Goal: Task Accomplishment & Management: Use online tool/utility

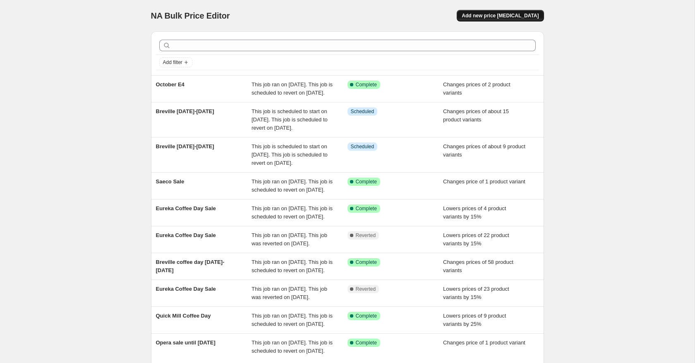
click at [488, 12] on span "Add new price [MEDICAL_DATA]" at bounding box center [499, 15] width 77 height 7
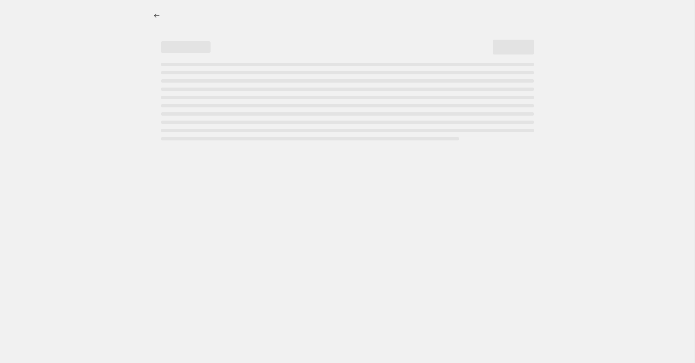
select select "percentage"
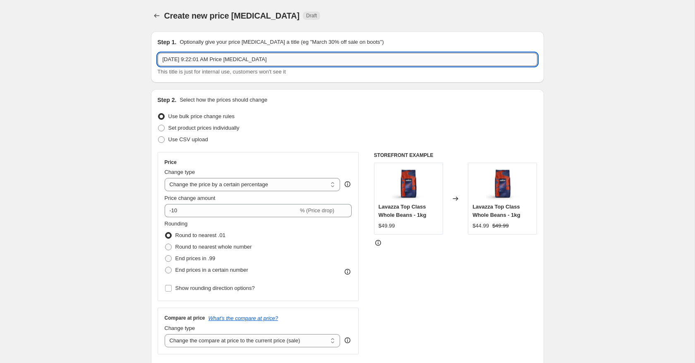
click at [264, 65] on input "Oct 2, 2025, 9:22:01 AM Price change job" at bounding box center [348, 59] width 380 height 13
type input "Breville Oct 1-16 - Bulk editor errors"
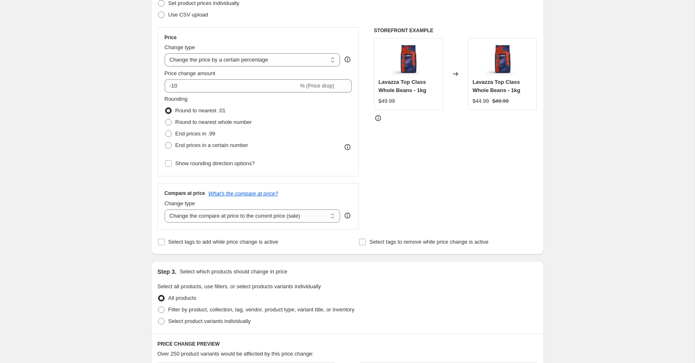
scroll to position [135, 0]
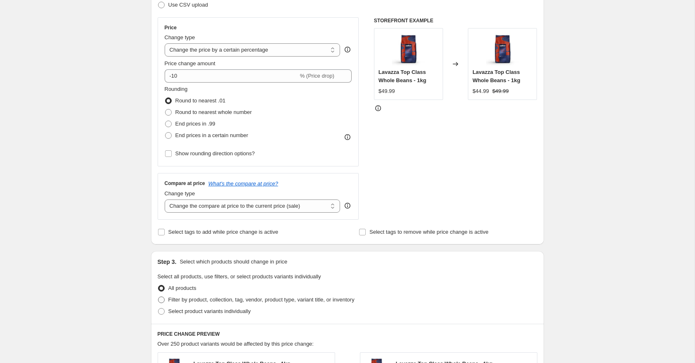
click at [181, 301] on span "Filter by product, collection, tag, vendor, product type, variant title, or inv…" at bounding box center [261, 300] width 186 height 6
click at [158, 297] on input "Filter by product, collection, tag, vendor, product type, variant title, or inv…" at bounding box center [158, 297] width 0 height 0
radio input "true"
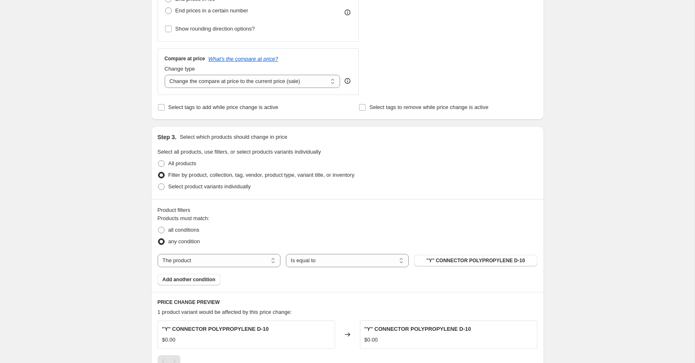
scroll to position [265, 0]
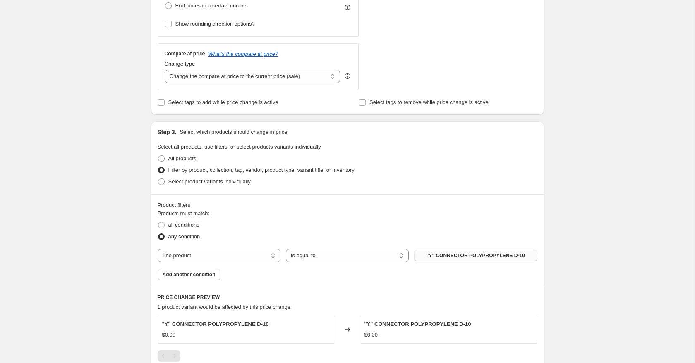
click at [461, 251] on button ""Y" CONNECTOR POLYPROPYLENE D-10" at bounding box center [475, 256] width 123 height 12
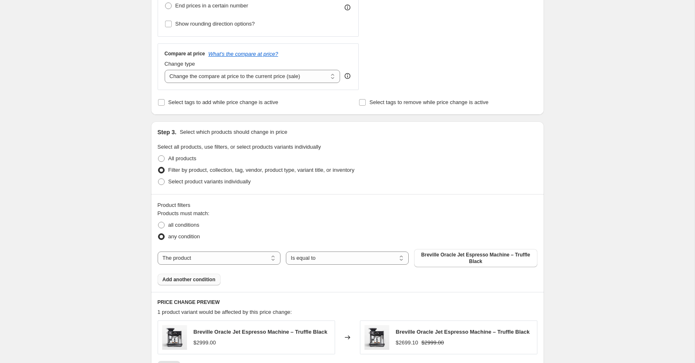
click at [191, 284] on button "Add another condition" at bounding box center [189, 280] width 63 height 12
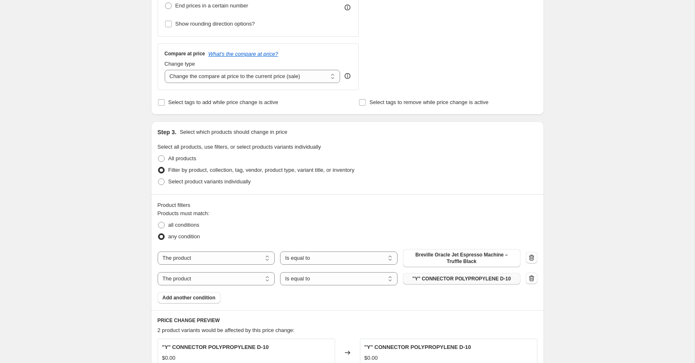
click at [427, 275] on button ""Y" CONNECTOR POLYPROPYLENE D-10" at bounding box center [461, 279] width 117 height 12
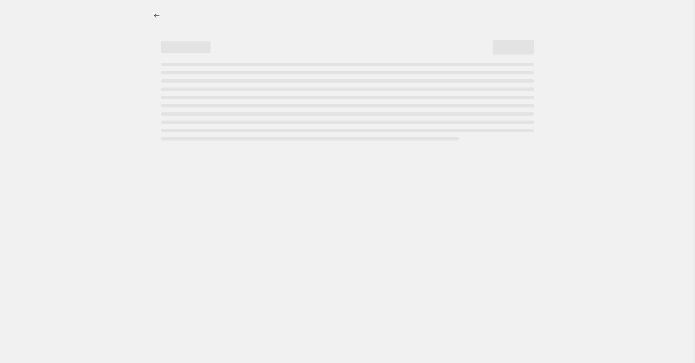
select select "percentage"
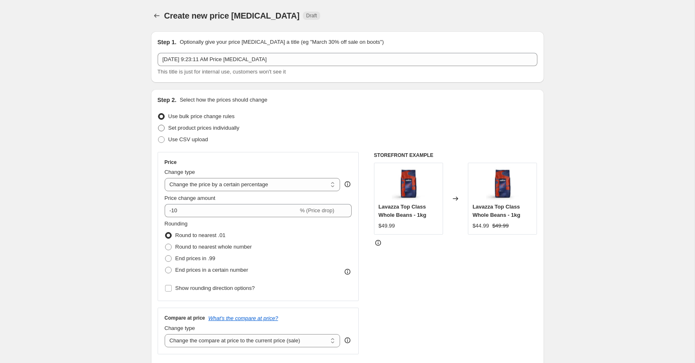
click at [206, 127] on span "Set product prices individually" at bounding box center [203, 128] width 71 height 6
click at [158, 125] on input "Set product prices individually" at bounding box center [158, 125] width 0 height 0
radio input "true"
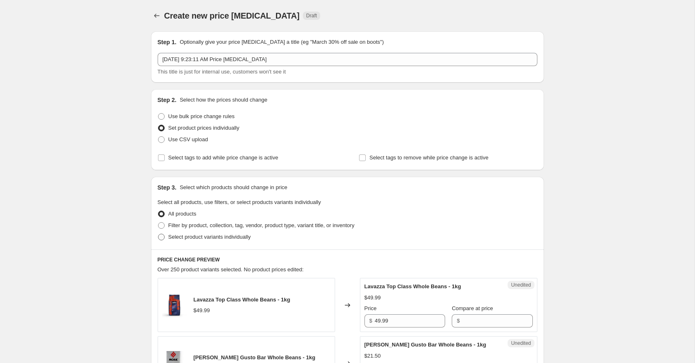
click at [203, 239] on span "Select product variants individually" at bounding box center [209, 237] width 82 height 6
click at [158, 234] on input "Select product variants individually" at bounding box center [158, 234] width 0 height 0
radio input "true"
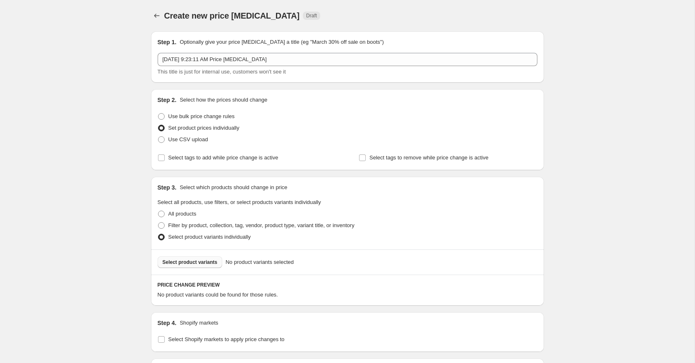
click at [212, 262] on span "Select product variants" at bounding box center [190, 262] width 55 height 7
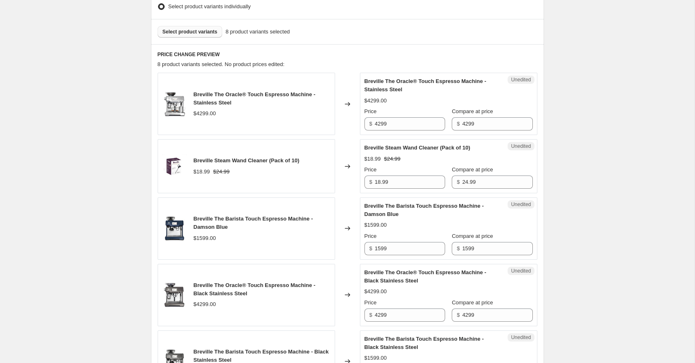
scroll to position [244, 0]
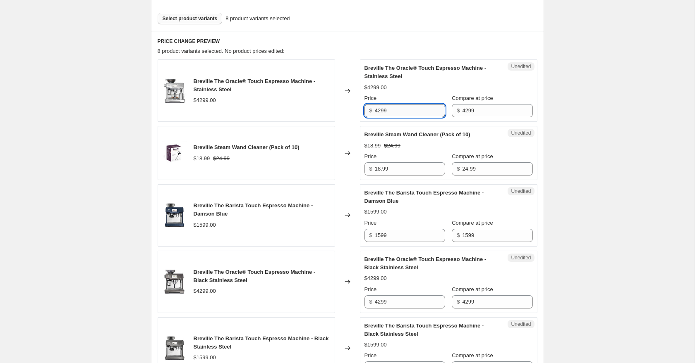
click at [381, 112] on input "4299" at bounding box center [410, 110] width 70 height 13
type input "3439.99"
click at [621, 141] on div "Create new price change job. This page is ready Create new price change job Dra…" at bounding box center [347, 263] width 694 height 1014
click at [411, 112] on input "3439.99" at bounding box center [410, 110] width 70 height 13
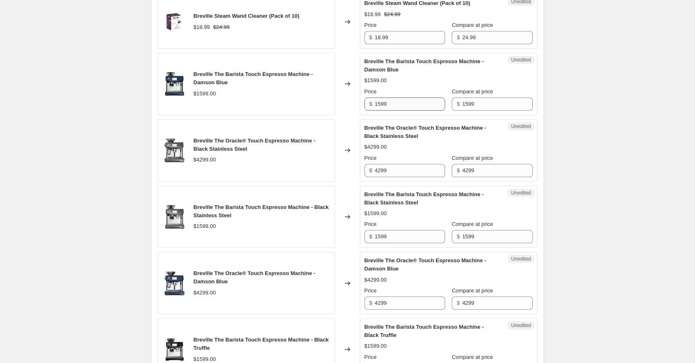
scroll to position [380, 0]
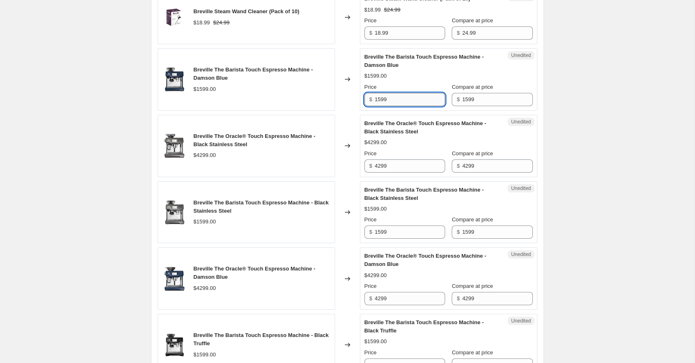
click at [380, 100] on input "1599" at bounding box center [410, 99] width 70 height 13
click at [406, 97] on input "1279" at bounding box center [410, 99] width 70 height 13
type input "1279.99"
click at [609, 155] on div "Create new price change job. This page is ready Create new price change job Dra…" at bounding box center [347, 127] width 694 height 1014
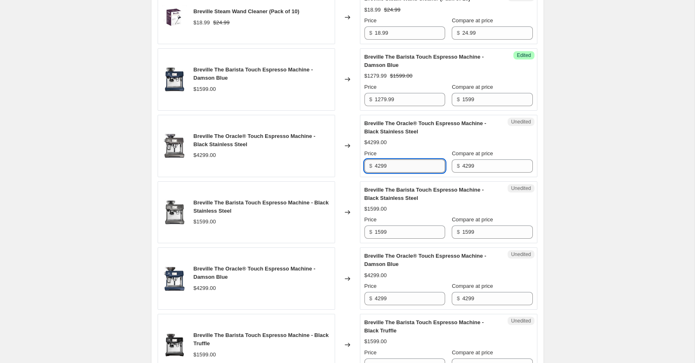
click at [425, 168] on input "4299" at bounding box center [410, 166] width 70 height 13
paste input "3439."
type input "3439.99"
click at [593, 186] on div "Create new price change job. This page is ready Create new price change job Dra…" at bounding box center [347, 127] width 694 height 1014
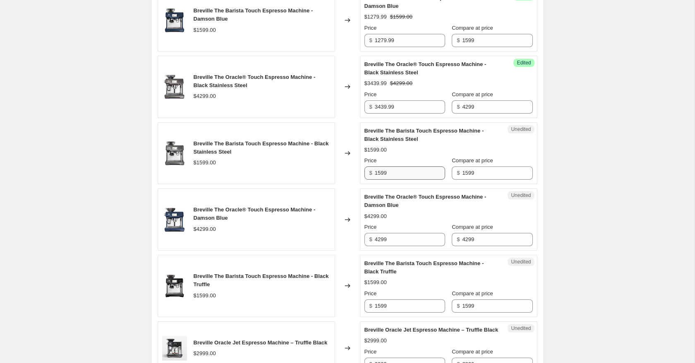
scroll to position [443, 0]
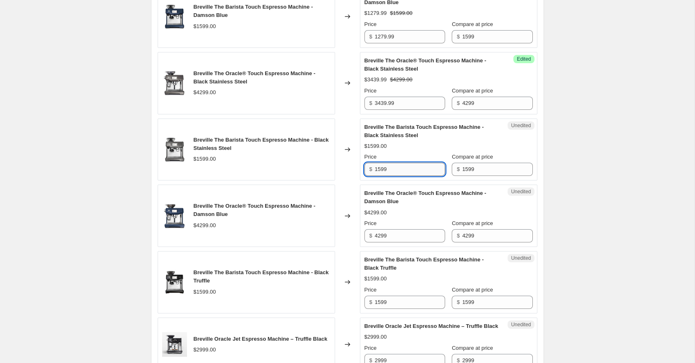
click at [391, 172] on input "1599" at bounding box center [410, 169] width 70 height 13
type input "1279.99"
click at [592, 194] on div "Create new price change job. This page is ready Create new price change job Dra…" at bounding box center [347, 64] width 694 height 1014
click at [419, 237] on input "4299" at bounding box center [410, 235] width 70 height 13
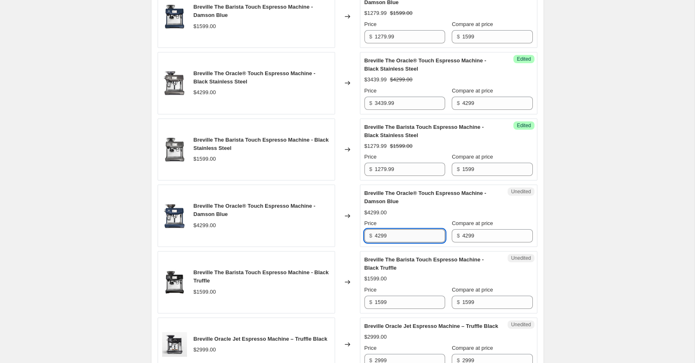
click at [419, 237] on input "4299" at bounding box center [410, 235] width 70 height 13
paste input "3439."
type input "3439.99"
click at [605, 232] on div "Create new price change job. This page is ready Create new price change job Dra…" at bounding box center [347, 64] width 694 height 1014
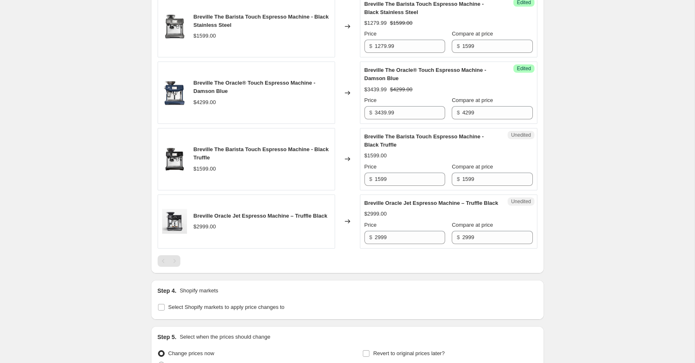
scroll to position [577, 0]
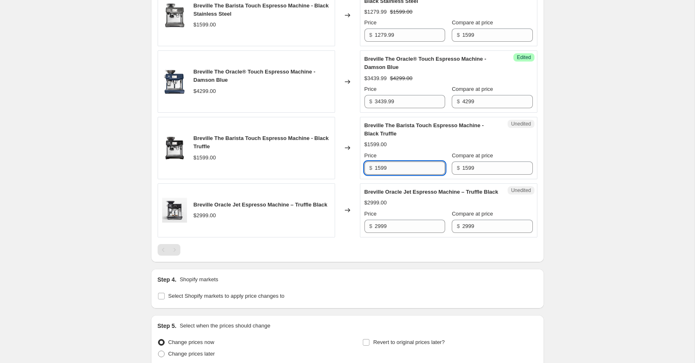
click at [404, 174] on input "1599" at bounding box center [410, 168] width 70 height 13
type input "2"
type input "1279.99"
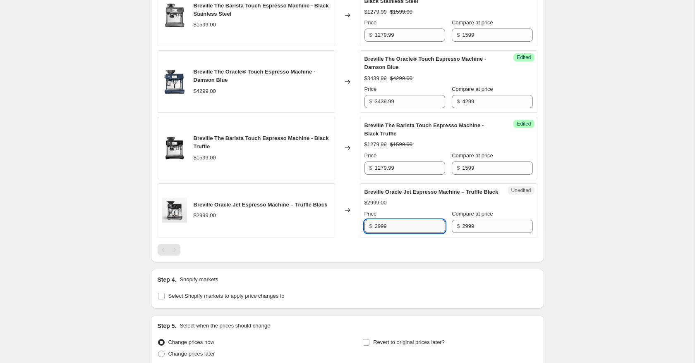
click at [413, 233] on input "2999" at bounding box center [410, 226] width 70 height 13
type input "2399.99"
click at [250, 299] on span "Select Shopify markets to apply price changes to" at bounding box center [226, 296] width 116 height 6
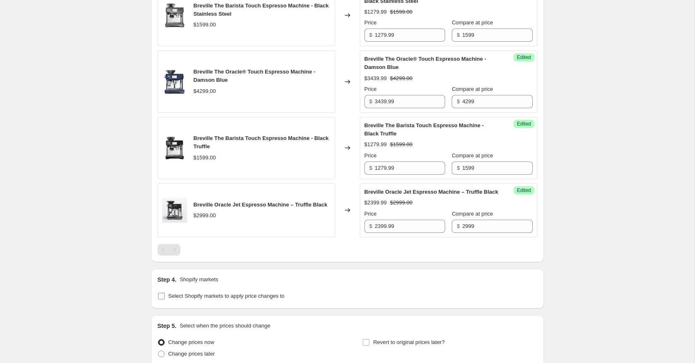
click at [165, 300] on input "Select Shopify markets to apply price changes to" at bounding box center [161, 296] width 7 height 7
checkbox input "true"
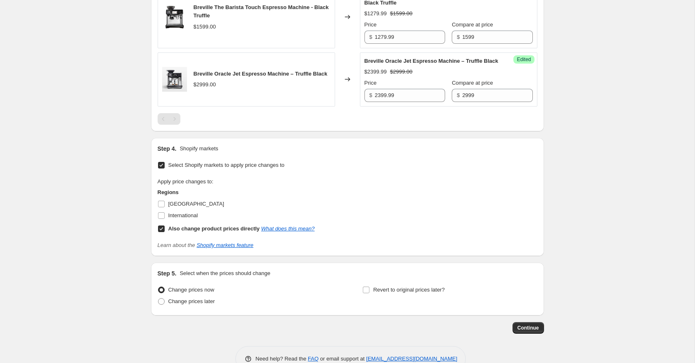
scroll to position [719, 0]
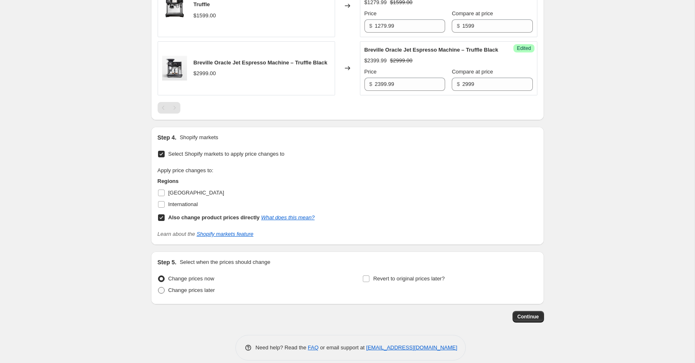
click at [191, 294] on span "Change prices later" at bounding box center [191, 290] width 47 height 6
click at [158, 288] on input "Change prices later" at bounding box center [158, 287] width 0 height 0
radio input "true"
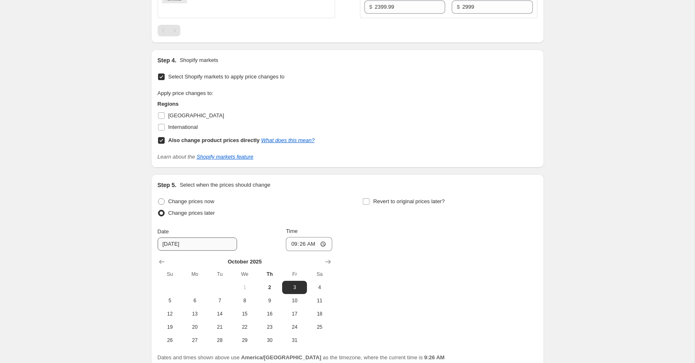
scroll to position [815, 0]
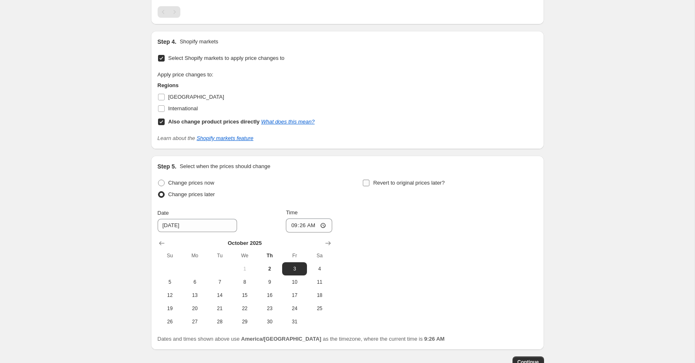
click at [382, 186] on span "Revert to original prices later?" at bounding box center [409, 183] width 72 height 6
click at [369, 186] on input "Revert to original prices later?" at bounding box center [366, 183] width 7 height 7
checkbox input "true"
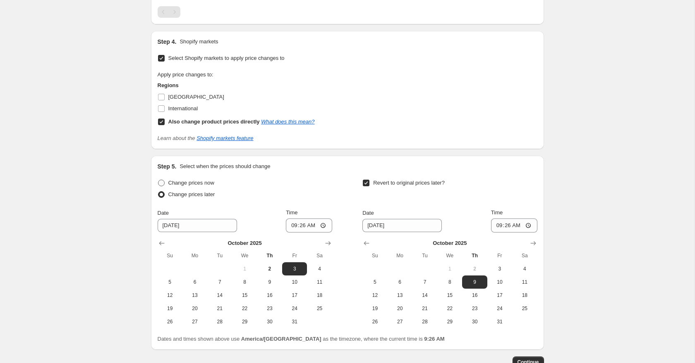
click at [166, 189] on label "Change prices now" at bounding box center [186, 183] width 57 height 12
click at [158, 180] on input "Change prices now" at bounding box center [158, 180] width 0 height 0
radio input "true"
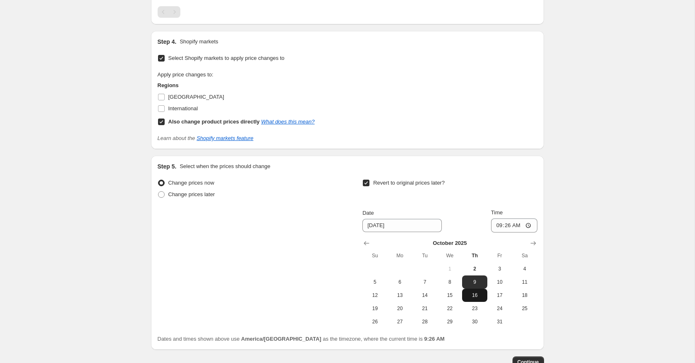
click at [477, 299] on span "16" at bounding box center [474, 295] width 18 height 7
type input "10/16/2025"
click at [493, 233] on input "09:26" at bounding box center [514, 226] width 46 height 14
type input "11:06"
click at [504, 233] on input "Time" at bounding box center [514, 226] width 46 height 14
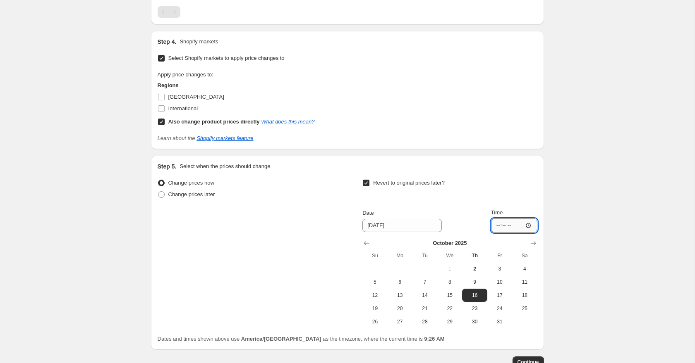
click at [504, 233] on input "Time" at bounding box center [514, 226] width 46 height 14
type input "23:59"
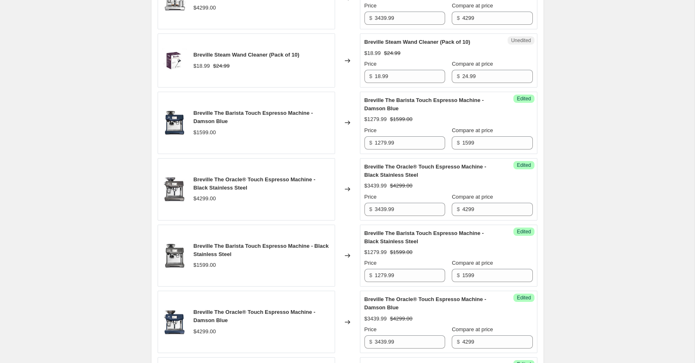
scroll to position [84, 0]
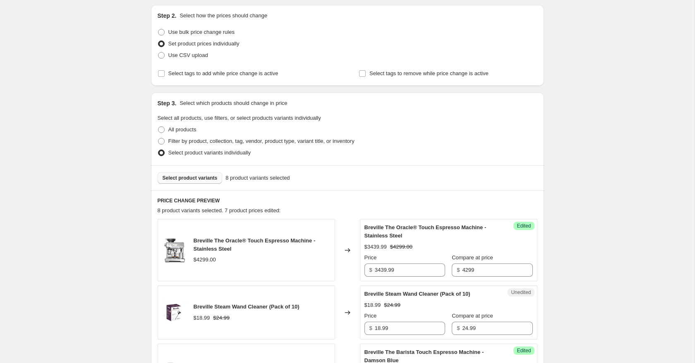
click at [191, 174] on button "Select product variants" at bounding box center [190, 178] width 65 height 12
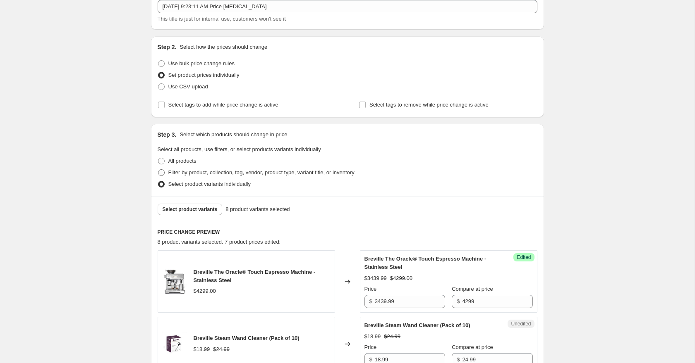
scroll to position [48, 0]
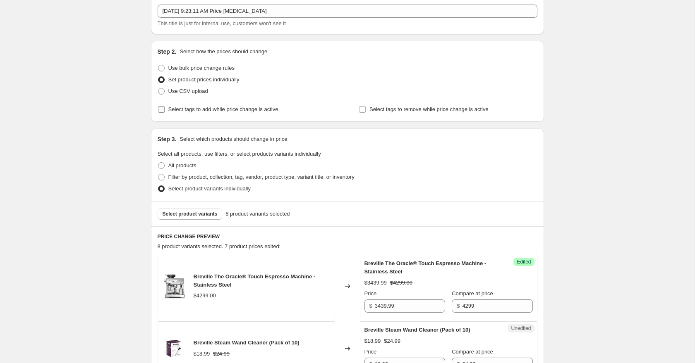
click at [189, 110] on span "Select tags to add while price change is active" at bounding box center [223, 109] width 110 height 6
click at [165, 110] on input "Select tags to add while price change is active" at bounding box center [161, 109] width 7 height 7
checkbox input "true"
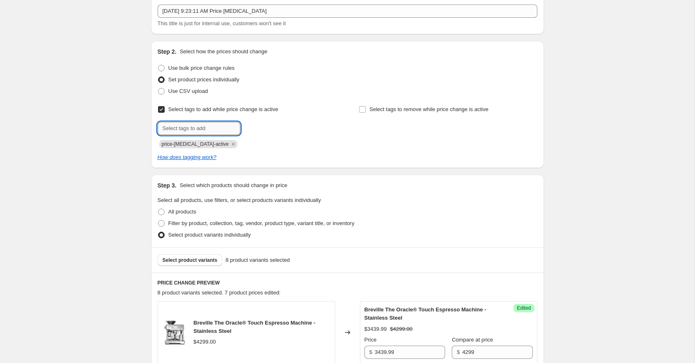
click at [165, 130] on input "text" at bounding box center [199, 128] width 83 height 13
type input "fall sale"
click at [267, 131] on span "Add fall sale" at bounding box center [261, 127] width 29 height 7
click at [402, 108] on span "Select tags to remove while price change is active" at bounding box center [428, 109] width 119 height 6
click at [366, 108] on input "Select tags to remove while price change is active" at bounding box center [362, 109] width 7 height 7
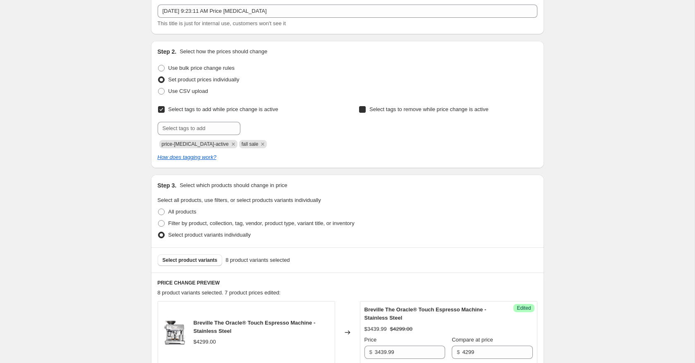
checkbox input "true"
click at [387, 130] on input "text" at bounding box center [399, 128] width 83 height 13
type input "fall sale"
click at [474, 127] on span "fall sale" at bounding box center [468, 128] width 18 height 6
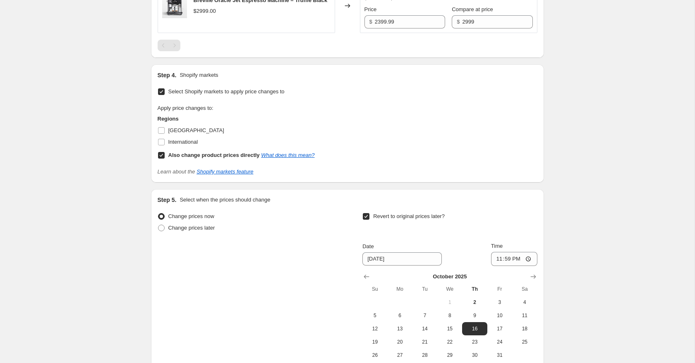
scroll to position [925, 0]
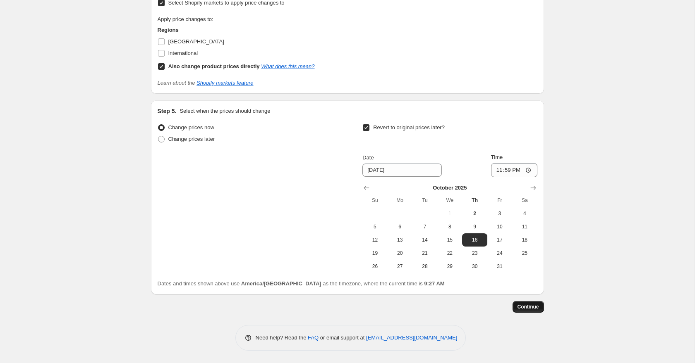
click at [529, 307] on span "Continue" at bounding box center [528, 307] width 22 height 7
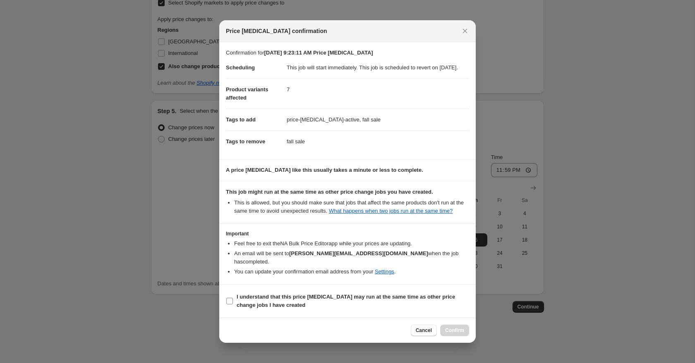
click at [302, 304] on b "I understand that this price [MEDICAL_DATA] may run at the same time as other p…" at bounding box center [346, 301] width 218 height 14
click at [233, 304] on input "I understand that this price [MEDICAL_DATA] may run at the same time as other p…" at bounding box center [229, 301] width 7 height 7
checkbox input "true"
click at [456, 334] on span "Confirm" at bounding box center [454, 330] width 19 height 7
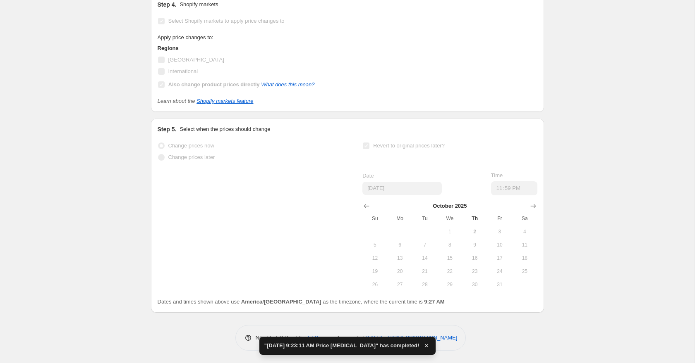
scroll to position [778, 0]
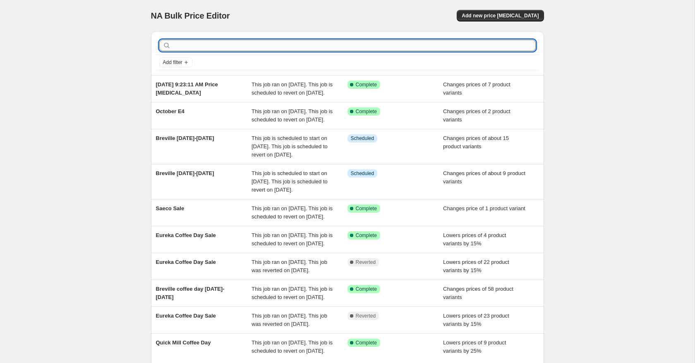
click at [246, 43] on input "text" at bounding box center [353, 46] width 363 height 12
type input "kitchenaid"
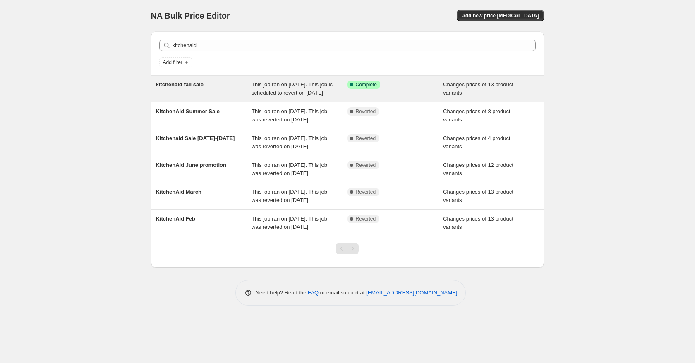
click at [192, 97] on div "kitchenaid fall sale" at bounding box center [204, 89] width 96 height 17
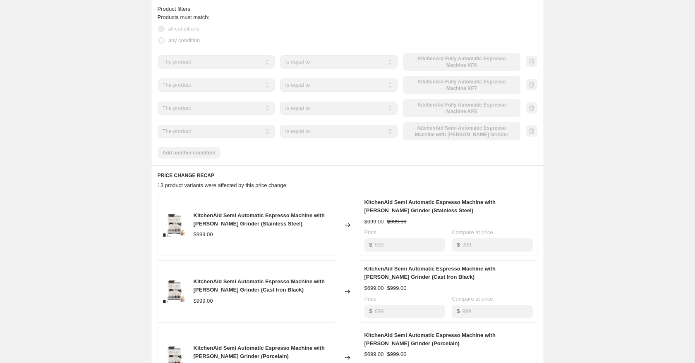
scroll to position [374, 0]
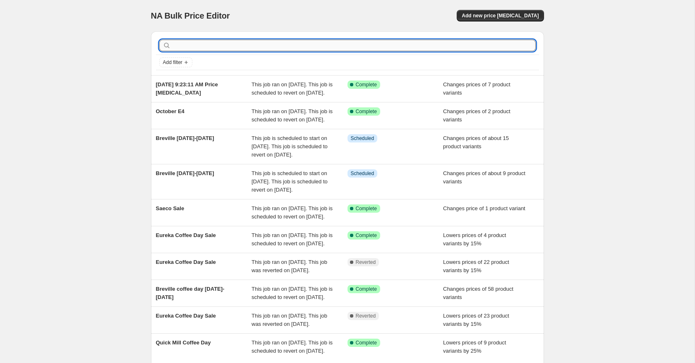
click at [197, 47] on input "text" at bounding box center [353, 46] width 363 height 12
type input "kitchenaid"
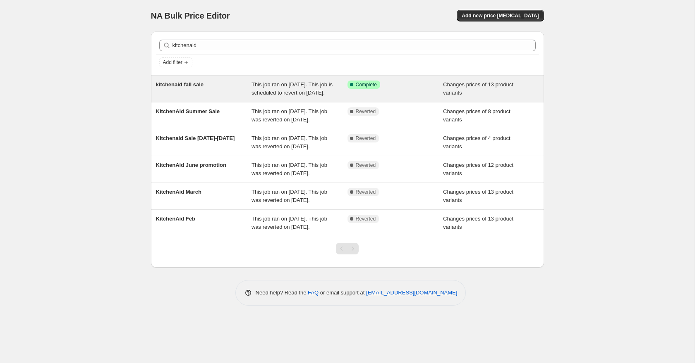
click at [388, 92] on div "Success Complete Complete" at bounding box center [395, 89] width 96 height 17
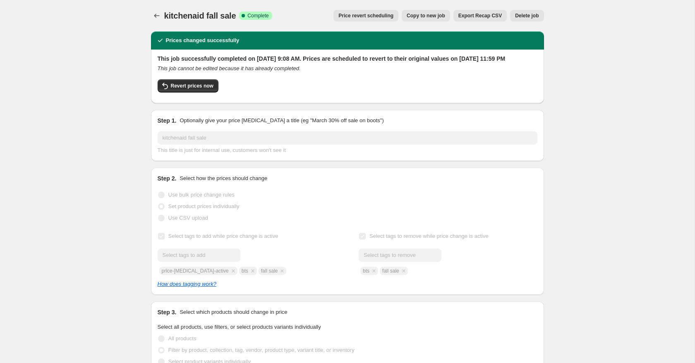
click at [413, 16] on span "Copy to new job" at bounding box center [425, 15] width 38 height 7
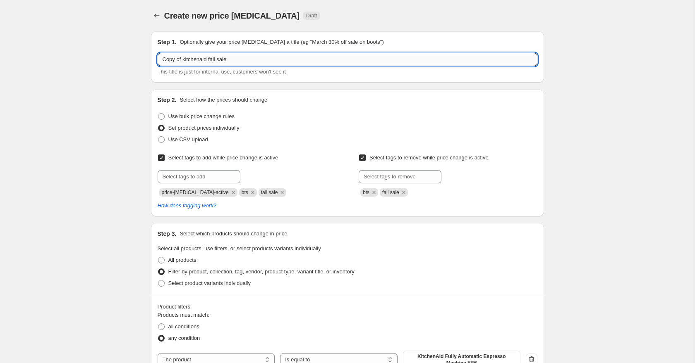
click at [184, 60] on input "Copy of kitchenaid fall sale" at bounding box center [348, 59] width 380 height 13
drag, startPoint x: 218, startPoint y: 60, endPoint x: 190, endPoint y: 60, distance: 28.1
click at [190, 60] on input "kitchenaid fall sale" at bounding box center [348, 59] width 380 height 13
type input "kitchenaid [DATE][DATE]"
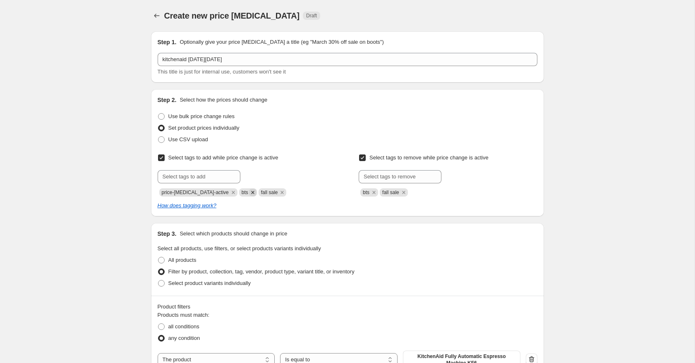
click at [249, 192] on icon "Remove bts" at bounding box center [252, 192] width 7 height 7
click at [259, 194] on icon "Remove fall sale" at bounding box center [262, 192] width 7 height 7
click at [374, 193] on icon "Remove bts" at bounding box center [373, 192] width 3 height 3
click at [385, 193] on icon "Remove fall sale" at bounding box center [383, 192] width 7 height 7
click at [229, 177] on input "text" at bounding box center [199, 176] width 83 height 13
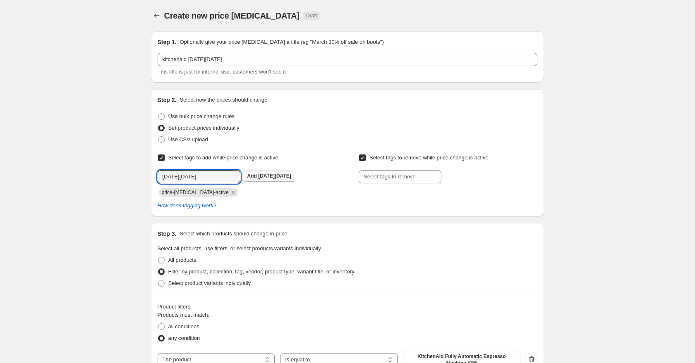
type input "[DATE][DATE]"
click at [275, 175] on span "[DATE][DATE]" at bounding box center [274, 176] width 33 height 6
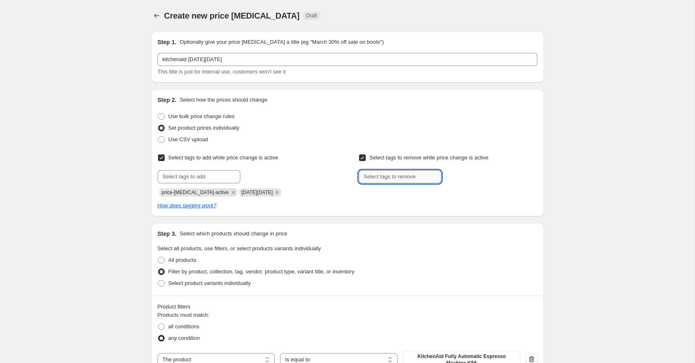
click at [373, 177] on input "text" at bounding box center [399, 176] width 83 height 13
type input "[DATE][DATE]"
click at [471, 177] on span "[DATE][DATE]" at bounding box center [475, 176] width 33 height 6
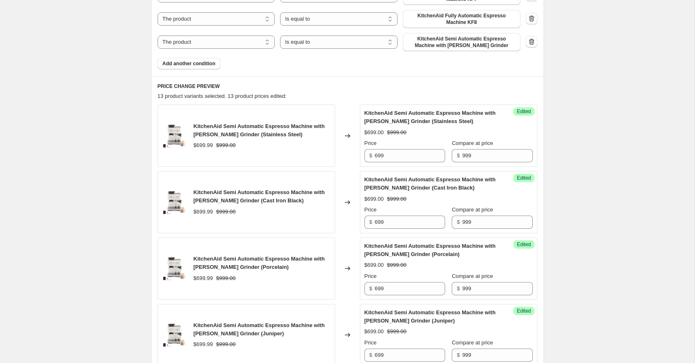
scroll to position [376, 0]
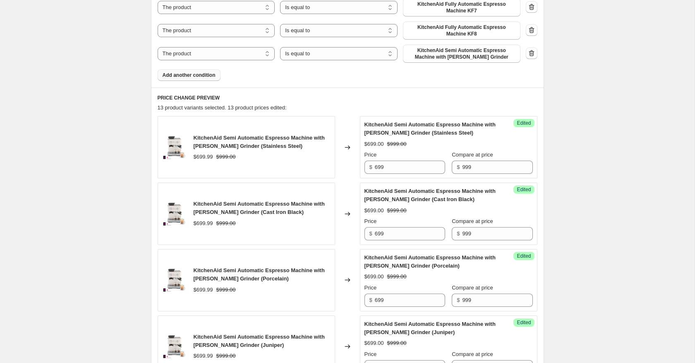
click at [191, 74] on span "Add another condition" at bounding box center [189, 75] width 53 height 7
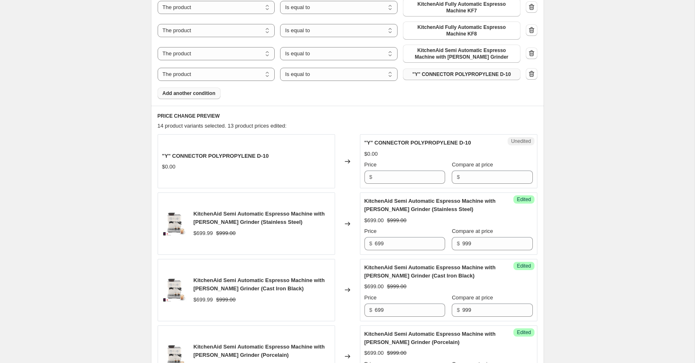
click at [428, 76] on span ""Y" CONNECTOR POLYPROPYLENE D-10" at bounding box center [461, 74] width 98 height 7
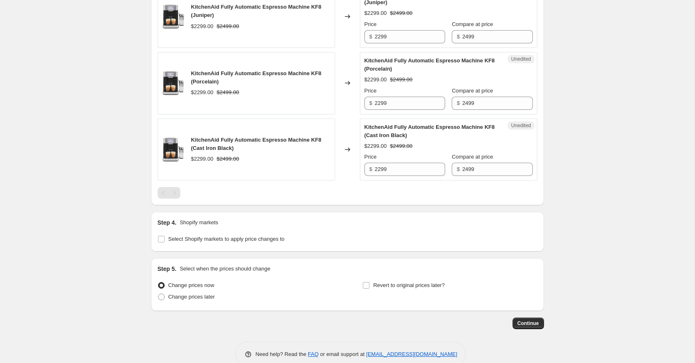
scroll to position [1264, 0]
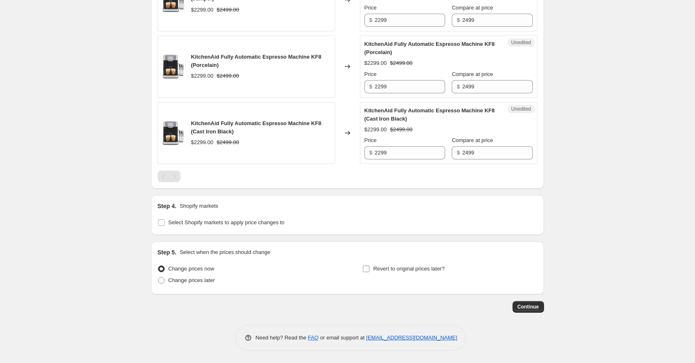
click at [368, 267] on input "Revert to original prices later?" at bounding box center [366, 269] width 7 height 7
checkbox input "true"
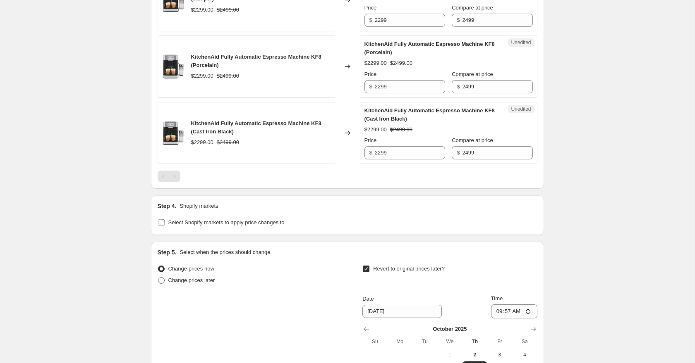
click at [177, 277] on span "Change prices later" at bounding box center [191, 280] width 47 height 6
click at [158, 277] on input "Change prices later" at bounding box center [158, 277] width 0 height 0
radio input "true"
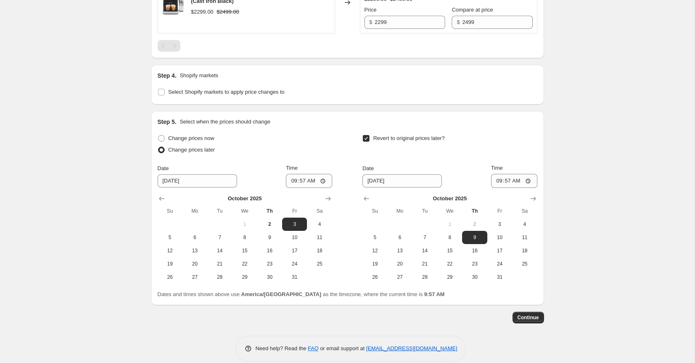
scroll to position [1402, 0]
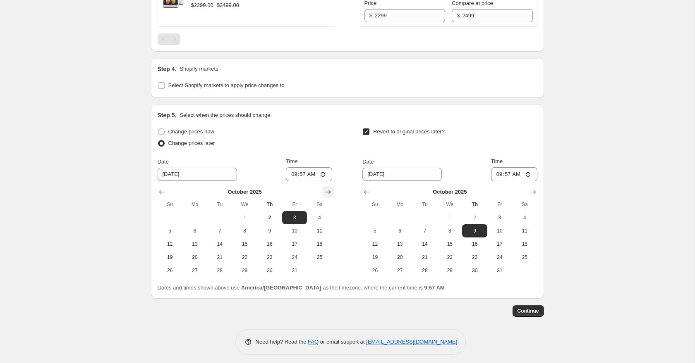
click at [328, 192] on icon "Show next month, November 2025" at bounding box center [328, 192] width 8 height 8
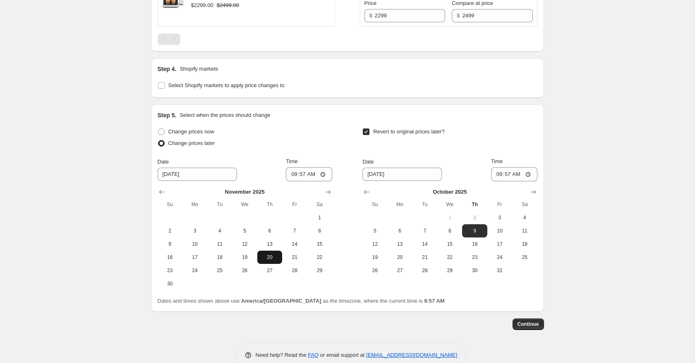
click at [268, 255] on span "20" at bounding box center [270, 257] width 18 height 7
type input "[DATE]"
click at [533, 194] on icon "Show next month, November 2025" at bounding box center [533, 192] width 8 height 8
click at [533, 194] on icon "Show next month, December 2025" at bounding box center [533, 192] width 8 height 8
click at [473, 219] on span "4" at bounding box center [474, 218] width 18 height 7
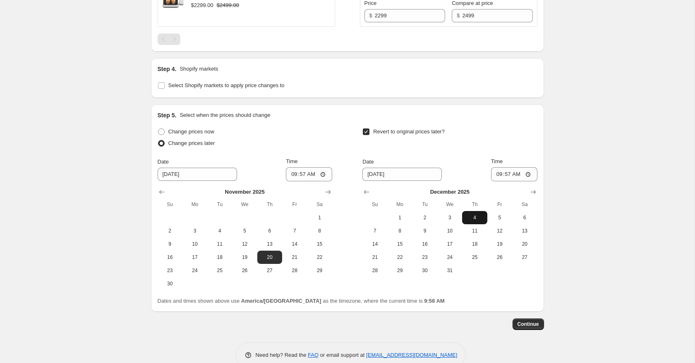
type input "[DATE]"
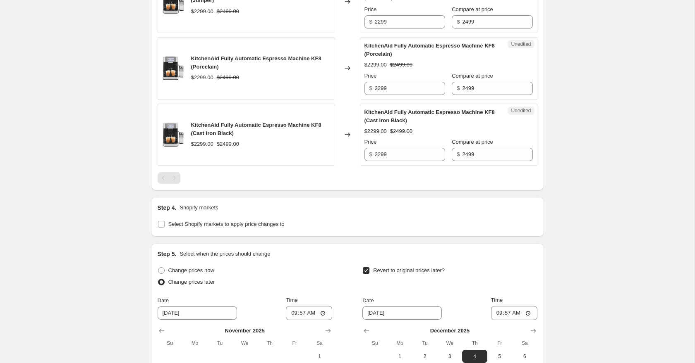
scroll to position [1262, 0]
click at [380, 158] on input "2299" at bounding box center [410, 155] width 70 height 13
type input "2199"
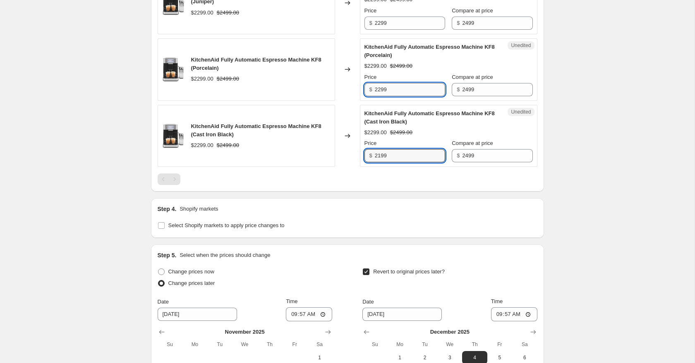
click at [381, 91] on input "2299" at bounding box center [410, 89] width 70 height 13
type input "2199"
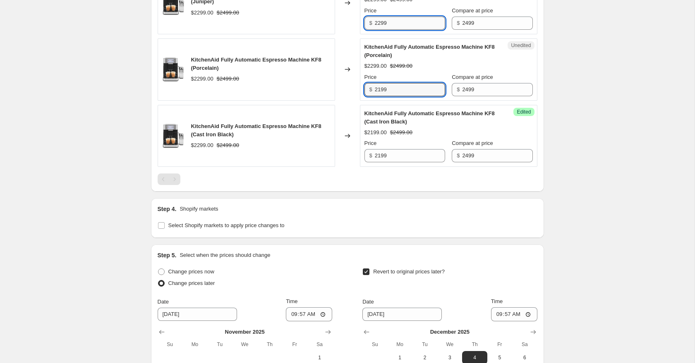
click at [381, 22] on input "2299" at bounding box center [410, 23] width 70 height 13
type input "2199"
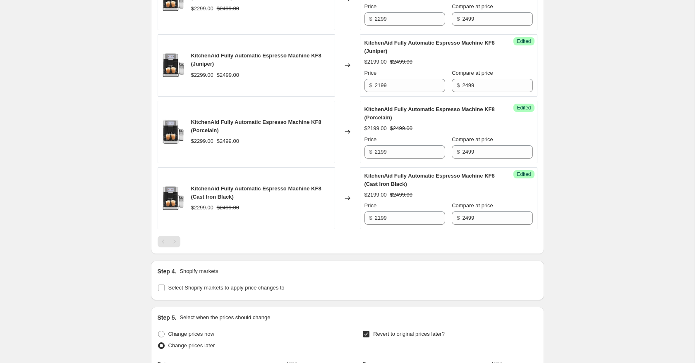
scroll to position [1196, 0]
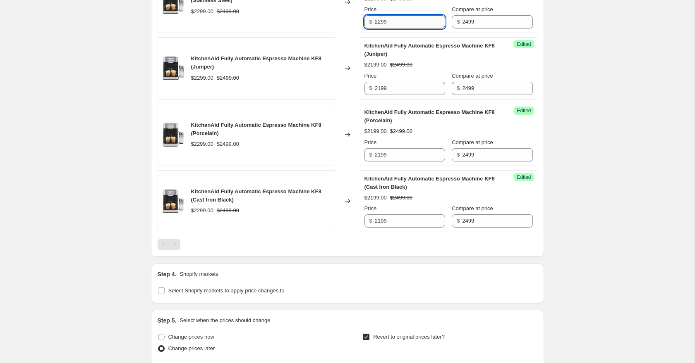
click at [382, 23] on input "2299" at bounding box center [410, 21] width 70 height 13
type input "2199"
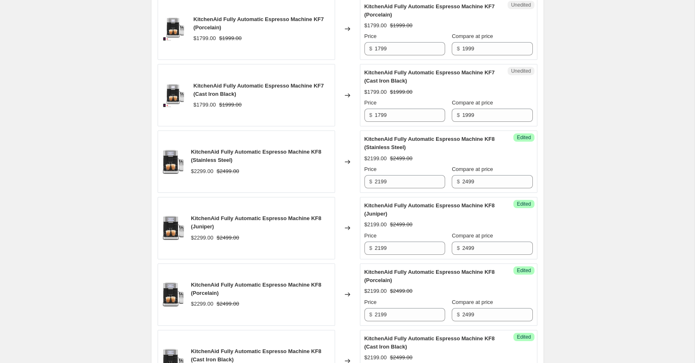
scroll to position [1035, 0]
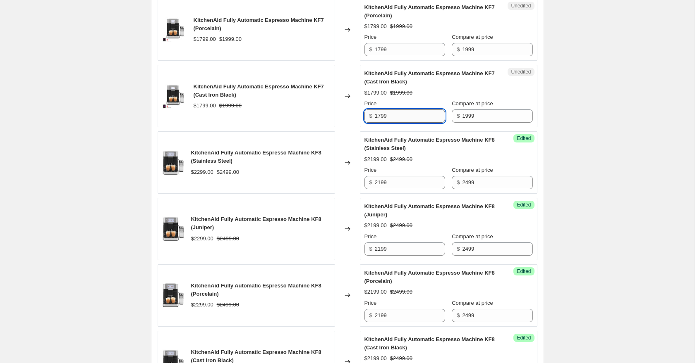
click at [379, 116] on input "1799" at bounding box center [410, 116] width 70 height 13
type input "1699"
click at [382, 50] on input "1799" at bounding box center [410, 49] width 70 height 13
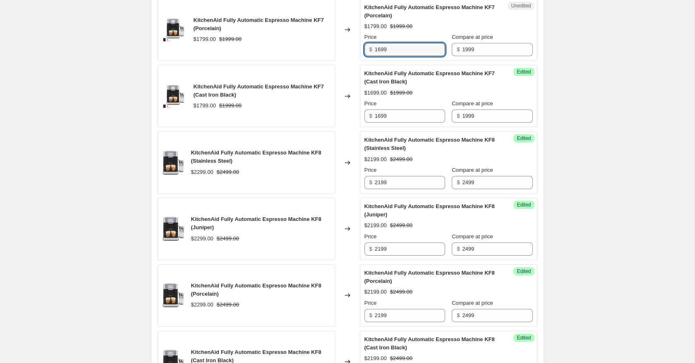
type input "1699"
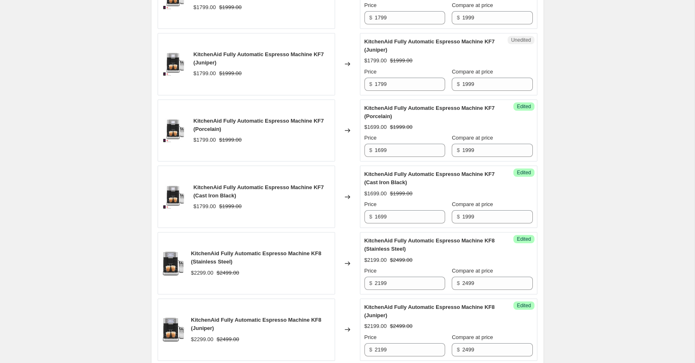
scroll to position [907, 0]
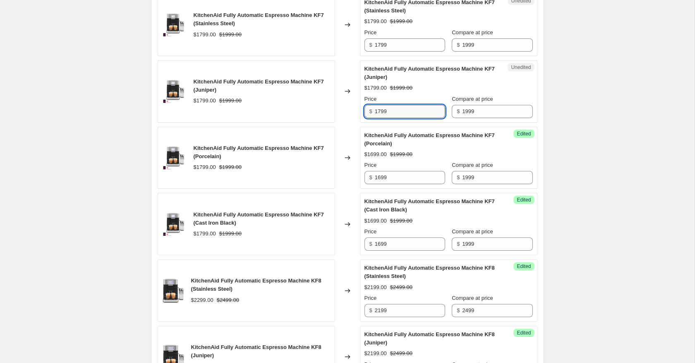
click at [381, 112] on input "1799" at bounding box center [410, 111] width 70 height 13
type input "1699"
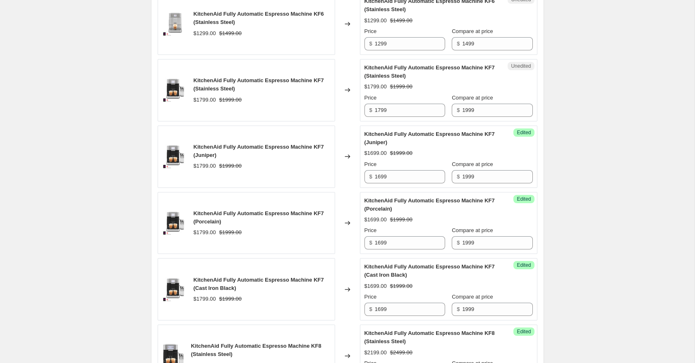
scroll to position [841, 0]
click at [379, 110] on input "1799" at bounding box center [410, 110] width 70 height 13
type input "1699"
click at [626, 80] on div "Create new price [MEDICAL_DATA]. This page is ready Create new price [MEDICAL_D…" at bounding box center [347, 50] width 694 height 1783
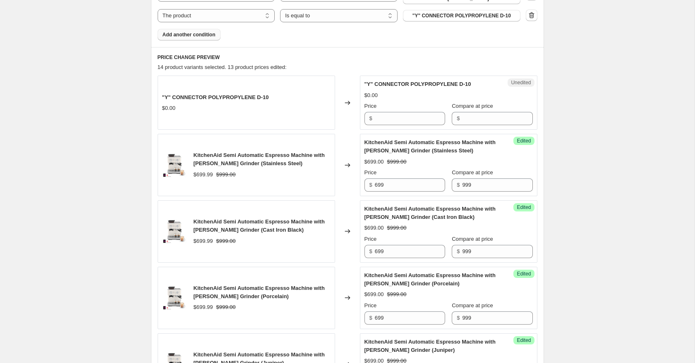
scroll to position [432, 0]
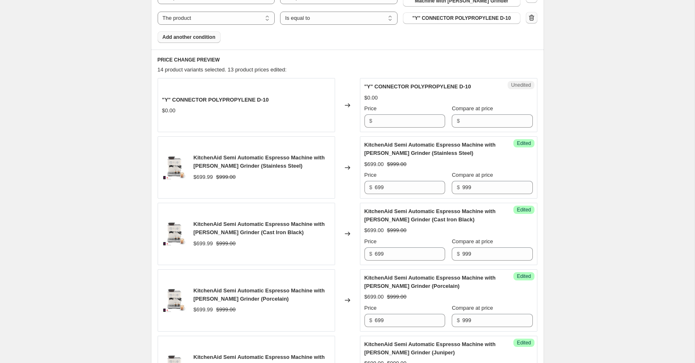
click at [531, 17] on icon "button" at bounding box center [531, 18] width 8 height 8
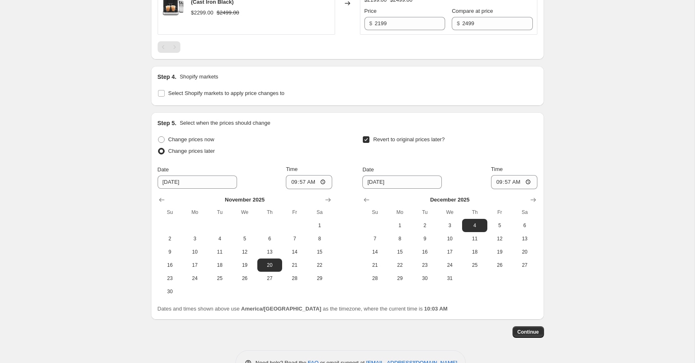
scroll to position [1343, 0]
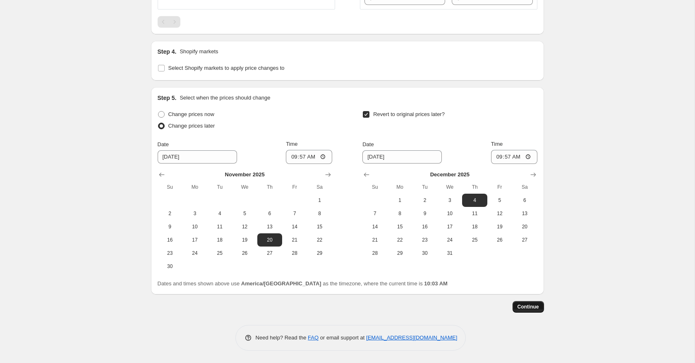
click at [529, 309] on span "Continue" at bounding box center [528, 307] width 22 height 7
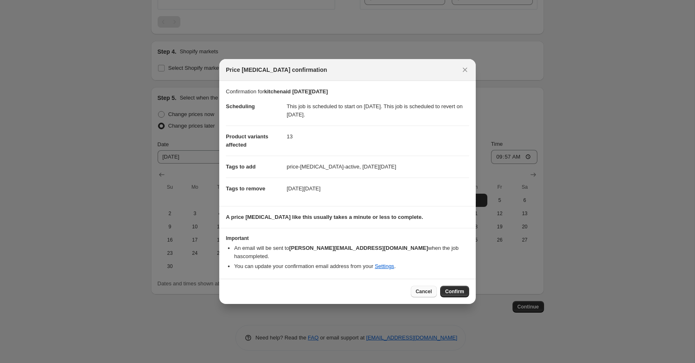
click at [426, 289] on span "Cancel" at bounding box center [424, 292] width 16 height 7
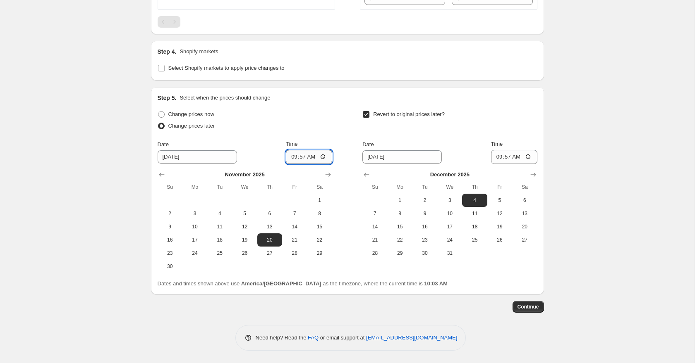
click at [289, 156] on input "09:57" at bounding box center [309, 157] width 46 height 14
type input "00:01"
click at [520, 309] on span "Continue" at bounding box center [528, 307] width 22 height 7
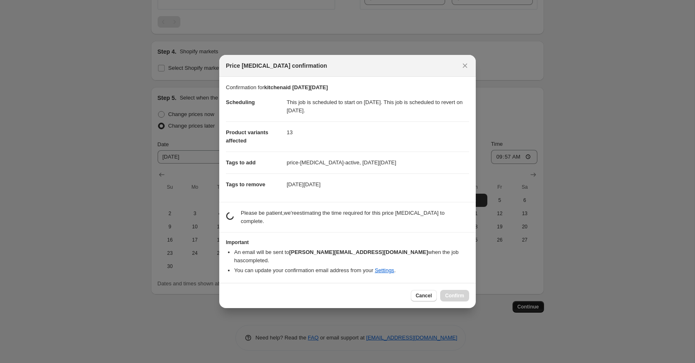
scroll to position [0, 0]
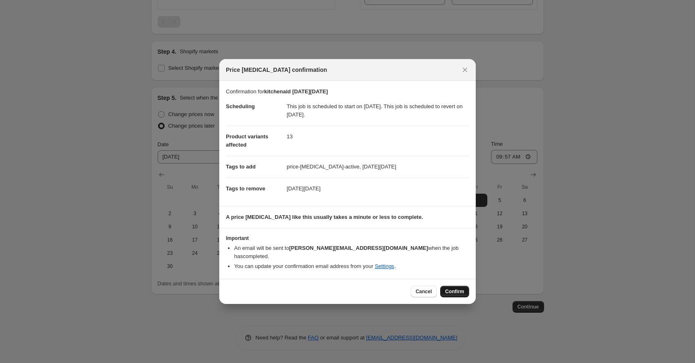
click at [458, 291] on button "Confirm" at bounding box center [454, 292] width 29 height 12
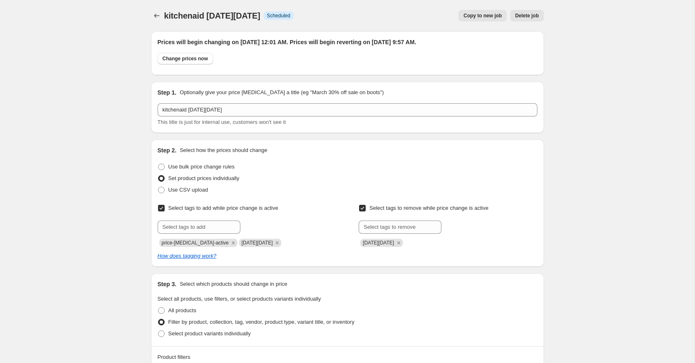
click at [476, 16] on span "Copy to new job" at bounding box center [482, 15] width 38 height 7
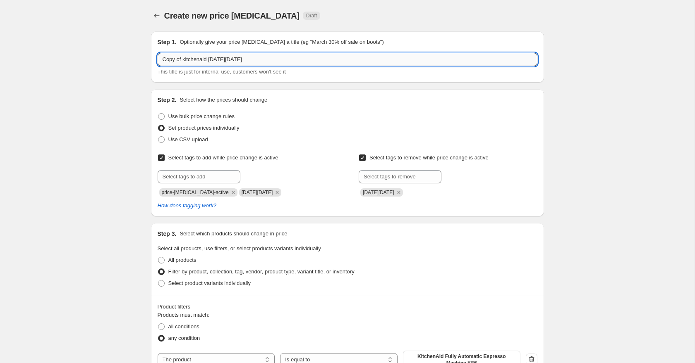
click at [183, 59] on input "Copy of kitchenaid [DATE][DATE]" at bounding box center [348, 59] width 380 height 13
drag, startPoint x: 190, startPoint y: 60, endPoint x: 253, endPoint y: 60, distance: 62.4
click at [253, 60] on input "kitchenaid [DATE][DATE]" at bounding box center [348, 59] width 380 height 13
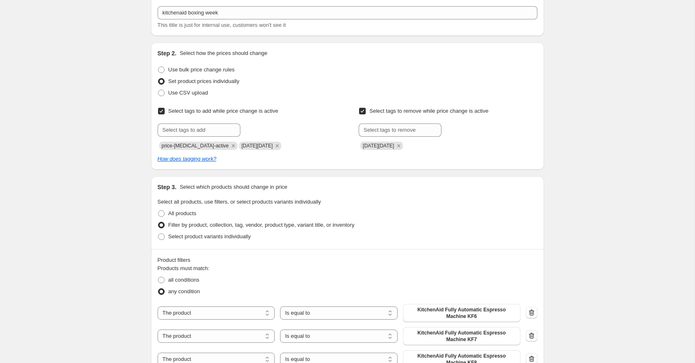
scroll to position [48, 0]
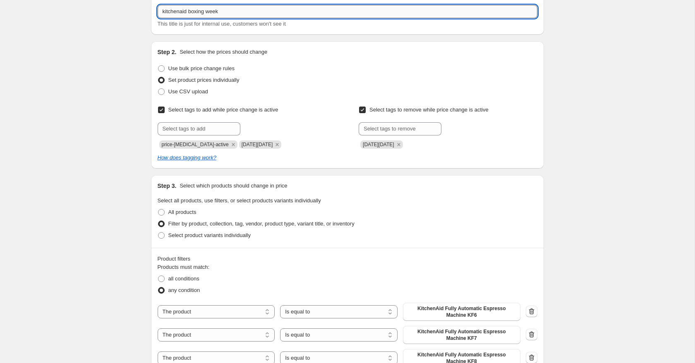
click at [223, 13] on input "kitchenaid boxing week" at bounding box center [348, 11] width 380 height 13
type input "kitchenaid boxing week 1"
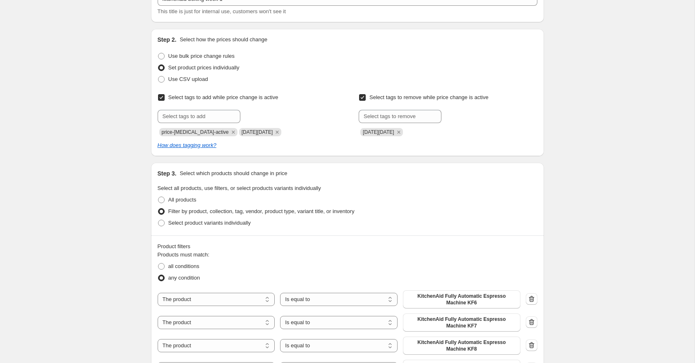
scroll to position [62, 0]
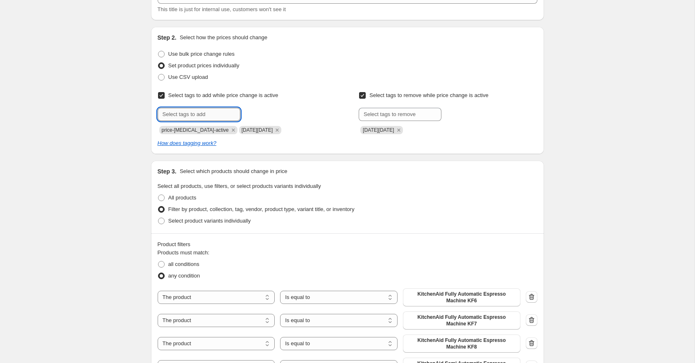
click at [206, 113] on input "text" at bounding box center [199, 114] width 83 height 13
type input "[DATE]"
click at [265, 115] on span "[DATE]" at bounding box center [266, 114] width 17 height 6
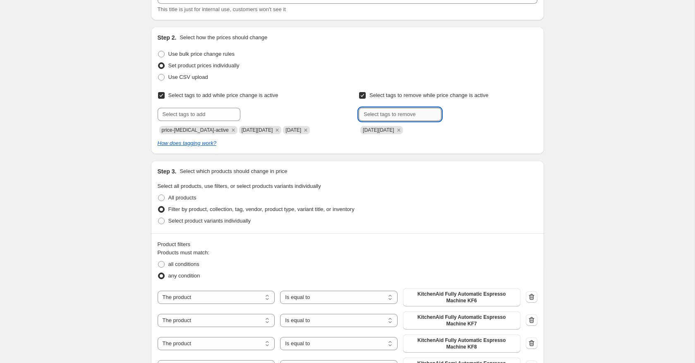
click at [381, 116] on input "text" at bounding box center [399, 114] width 83 height 13
type input "[DATE]"
click at [476, 111] on span "[DATE]" at bounding box center [467, 114] width 17 height 6
click at [396, 132] on icon "Remove black friday" at bounding box center [398, 130] width 7 height 7
click at [273, 131] on icon "Remove black friday" at bounding box center [276, 130] width 7 height 7
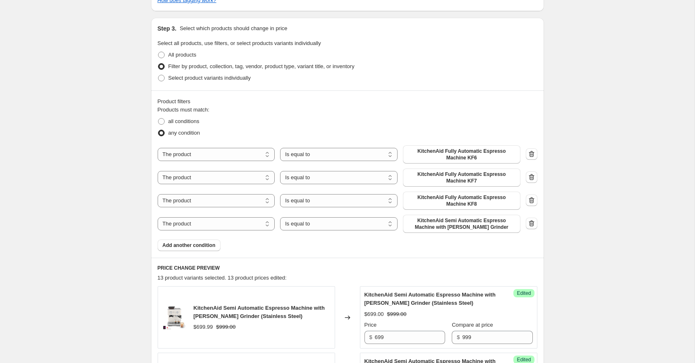
scroll to position [213, 0]
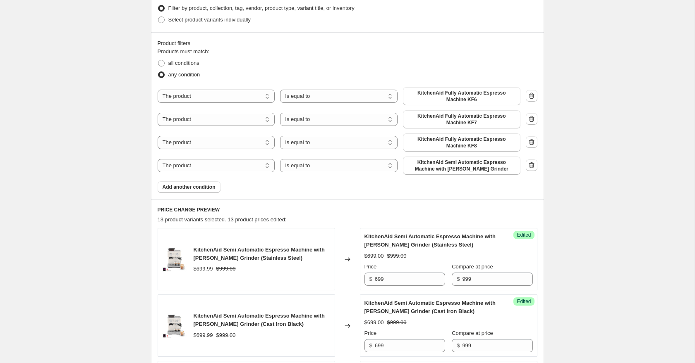
scroll to position [272, 0]
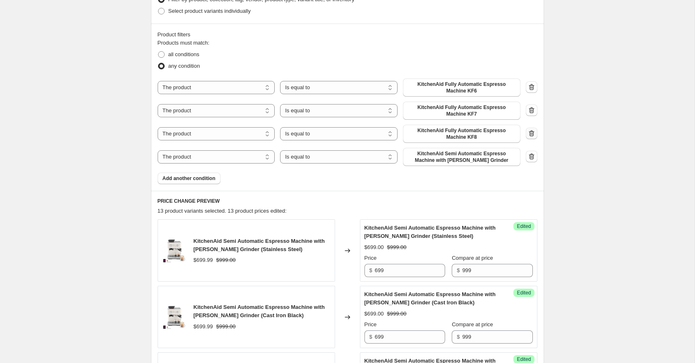
click at [533, 134] on icon "button" at bounding box center [530, 134] width 5 height 6
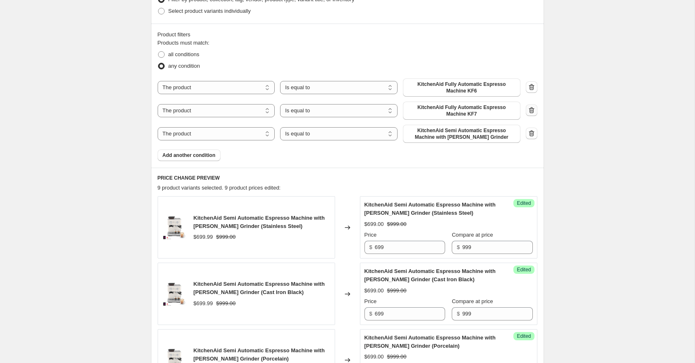
click at [531, 111] on icon "button" at bounding box center [531, 111] width 1 height 2
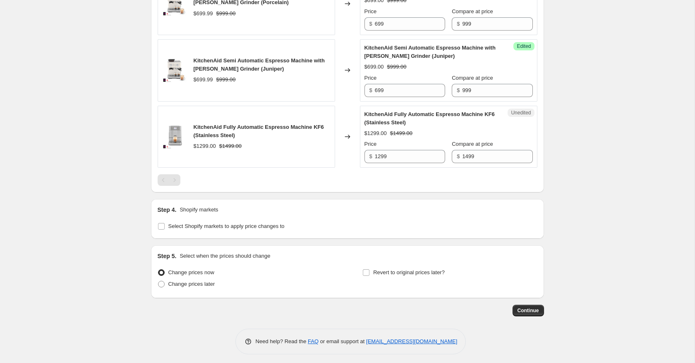
scroll to position [605, 0]
click at [184, 287] on span "Change prices later" at bounding box center [191, 285] width 47 height 6
click at [158, 282] on input "Change prices later" at bounding box center [158, 282] width 0 height 0
radio input "true"
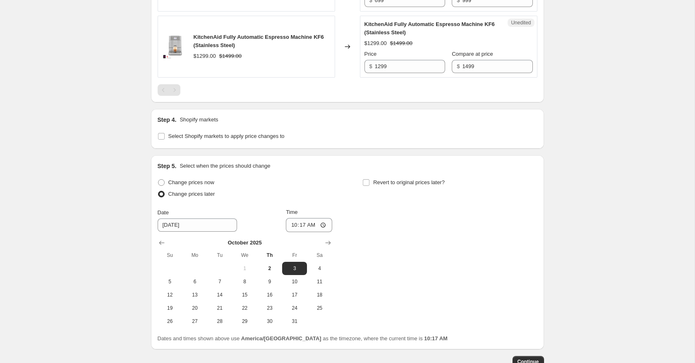
scroll to position [699, 0]
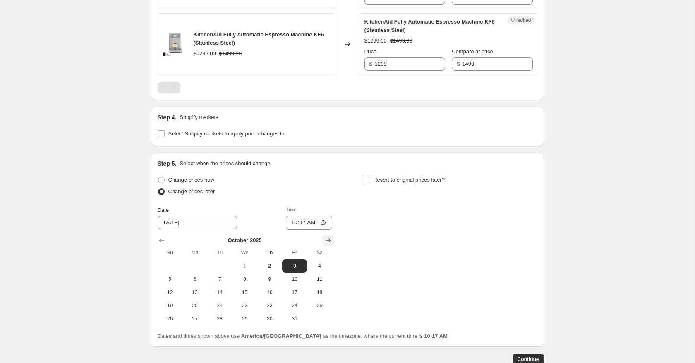
click at [331, 238] on icon "Show next month, November 2025" at bounding box center [328, 241] width 8 height 8
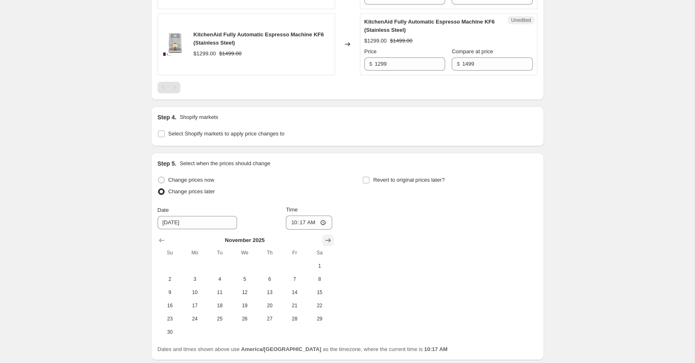
click at [331, 238] on icon "Show next month, December 2025" at bounding box center [328, 241] width 8 height 8
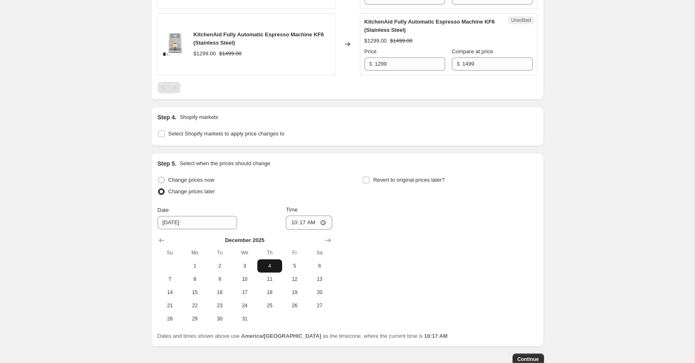
click at [268, 264] on span "4" at bounding box center [270, 266] width 18 height 7
type input "[DATE]"
click at [290, 224] on input "10:17" at bounding box center [309, 223] width 46 height 14
type input "00:01"
click at [407, 185] on label "Revert to original prices later?" at bounding box center [403, 180] width 82 height 12
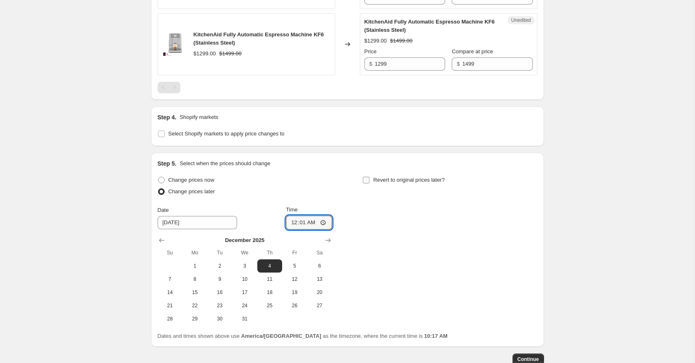
click at [369, 184] on input "Revert to original prices later?" at bounding box center [366, 180] width 7 height 7
checkbox input "true"
click at [534, 240] on icon "Show next month, November 2025" at bounding box center [533, 241] width 8 height 8
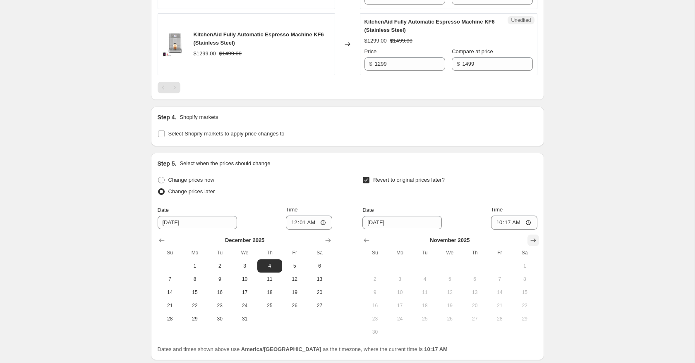
click at [534, 240] on icon "Show next month, December 2025" at bounding box center [533, 241] width 8 height 8
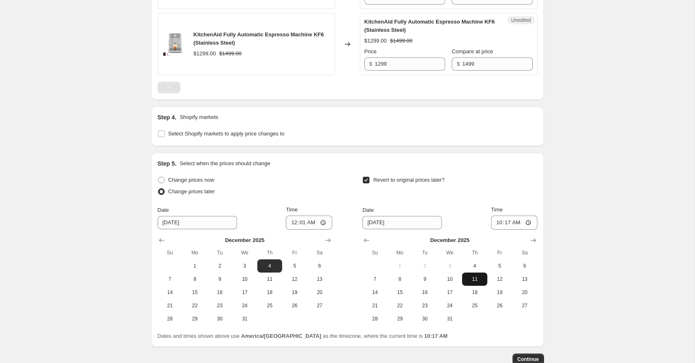
click at [474, 278] on span "11" at bounding box center [474, 279] width 18 height 7
type input "[DATE]"
click at [497, 222] on input "10:17" at bounding box center [514, 223] width 46 height 14
type input "23:59"
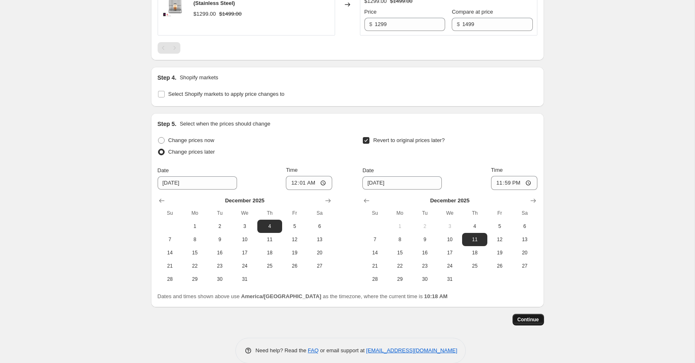
click at [531, 318] on span "Continue" at bounding box center [528, 320] width 22 height 7
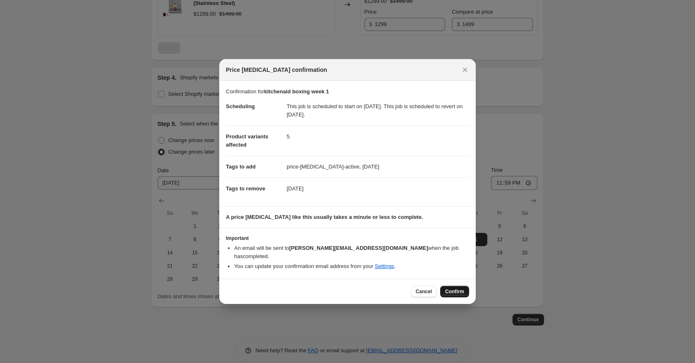
click at [453, 286] on button "Confirm" at bounding box center [454, 292] width 29 height 12
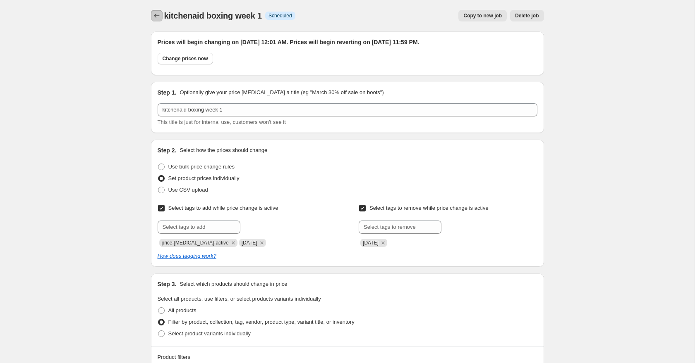
click at [155, 15] on icon "Price change jobs" at bounding box center [156, 16] width 5 height 4
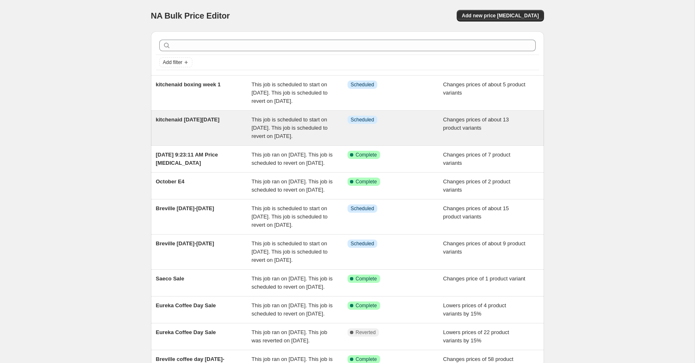
click at [220, 134] on div "kitchenaid [DATE][DATE]" at bounding box center [204, 128] width 96 height 25
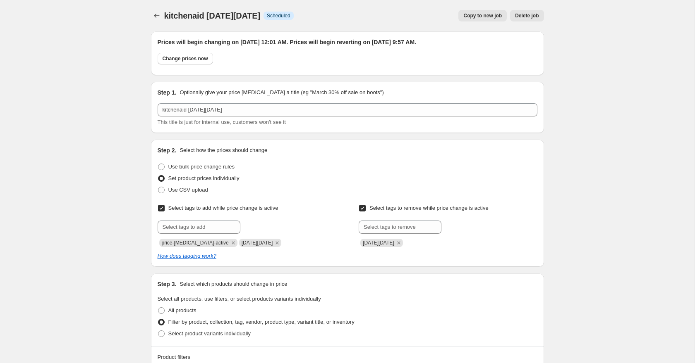
click at [474, 19] on span "Copy to new job" at bounding box center [482, 15] width 38 height 7
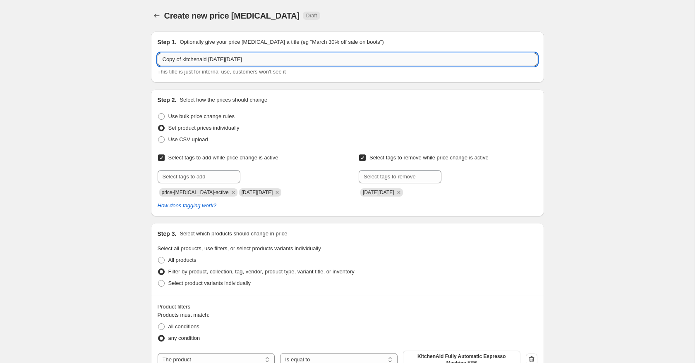
click at [184, 57] on input "Copy of kitchenaid [DATE][DATE]" at bounding box center [348, 59] width 380 height 13
drag, startPoint x: 222, startPoint y: 62, endPoint x: 191, endPoint y: 60, distance: 31.1
click at [191, 60] on input "kitchenaid [DATE][DATE]" at bounding box center [348, 59] width 380 height 13
type input "kitchenaid [DATE] 2"
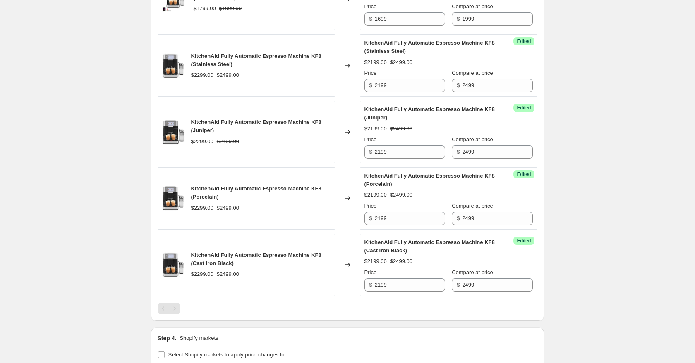
scroll to position [1188, 0]
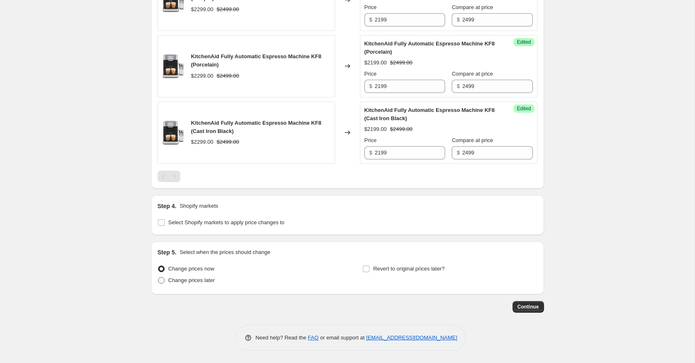
click at [174, 282] on span "Change prices later" at bounding box center [191, 280] width 47 height 6
click at [158, 278] on input "Change prices later" at bounding box center [158, 277] width 0 height 0
radio input "true"
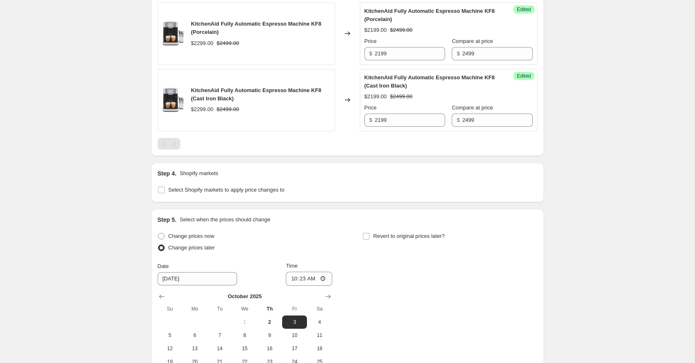
scroll to position [1225, 0]
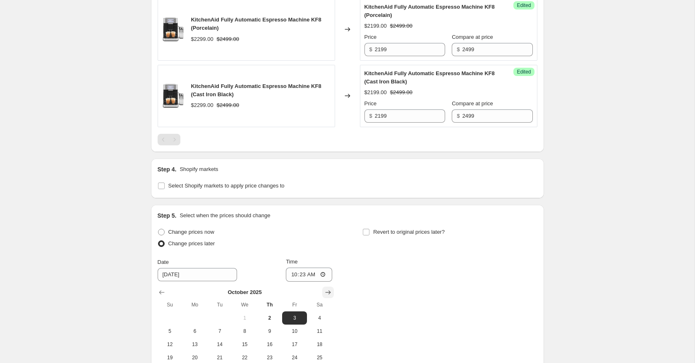
click at [332, 290] on icon "Show next month, November 2025" at bounding box center [328, 293] width 8 height 8
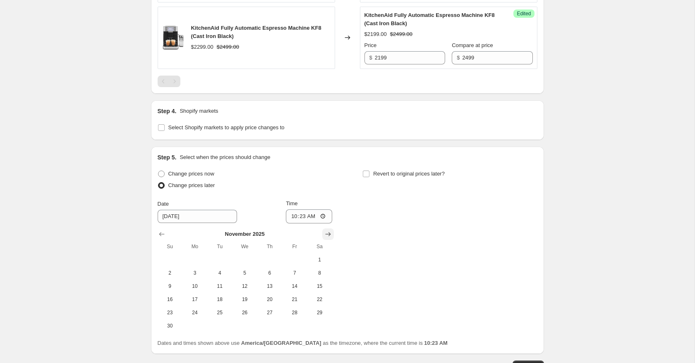
scroll to position [1285, 0]
click at [332, 230] on button "Show next month, December 2025" at bounding box center [328, 233] width 12 height 12
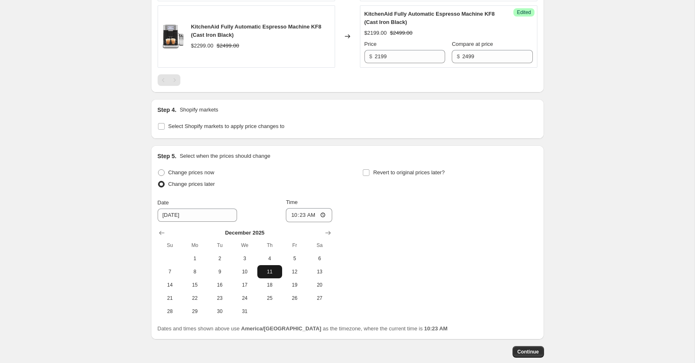
click at [267, 271] on span "11" at bounding box center [270, 272] width 18 height 7
type input "[DATE]"
click at [330, 231] on icon "Show next month, January 2026" at bounding box center [328, 233] width 8 height 8
click at [370, 171] on label "Revert to original prices later?" at bounding box center [403, 173] width 82 height 12
click at [369, 171] on input "Revert to original prices later?" at bounding box center [366, 173] width 7 height 7
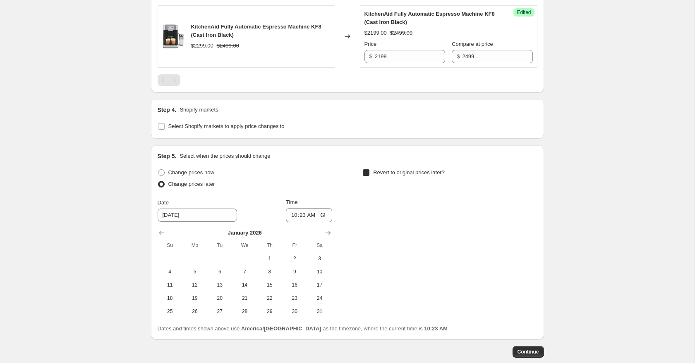
checkbox input "true"
click at [534, 236] on icon "Show next month, November 2025" at bounding box center [533, 233] width 8 height 8
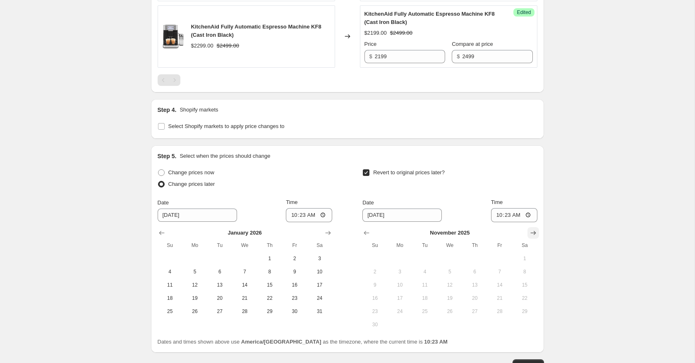
click at [534, 236] on icon "Show next month, December 2025" at bounding box center [533, 233] width 8 height 8
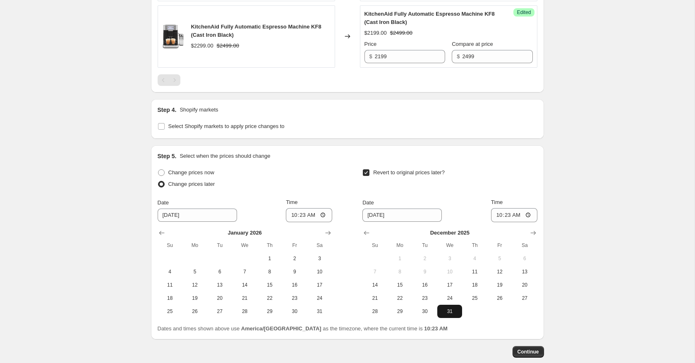
click at [449, 313] on span "31" at bounding box center [449, 311] width 18 height 7
type input "[DATE]"
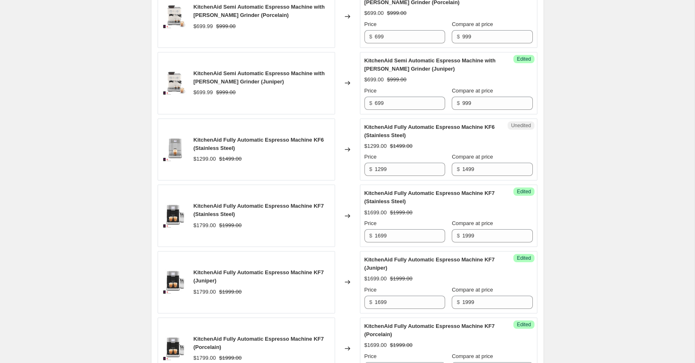
scroll to position [640, 0]
click at [382, 237] on input "1699" at bounding box center [410, 235] width 70 height 13
type input "1799"
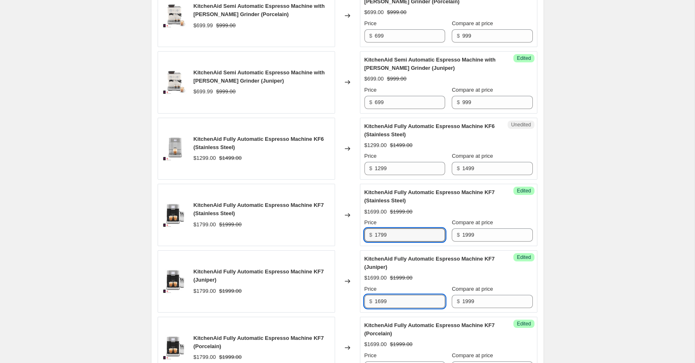
click at [381, 304] on input "1699" at bounding box center [410, 301] width 70 height 13
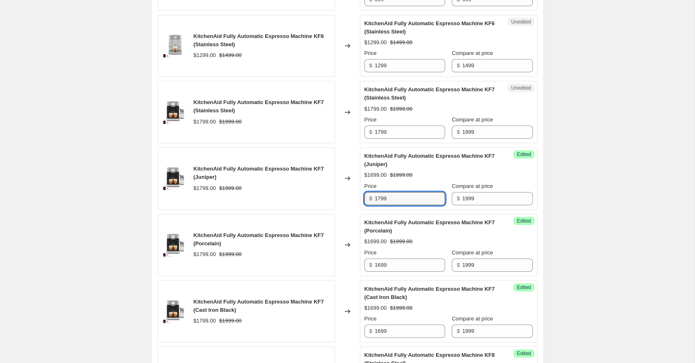
scroll to position [749, 0]
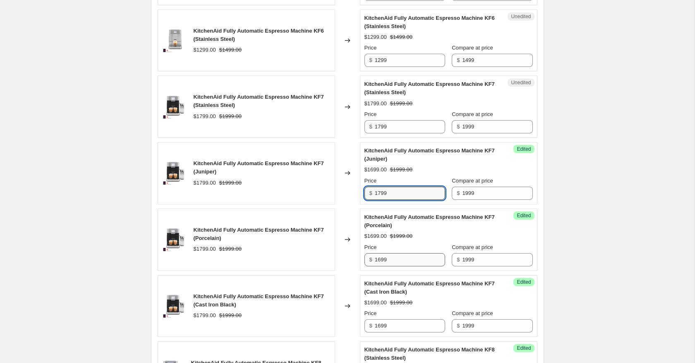
type input "1799"
click at [380, 261] on input "1699" at bounding box center [410, 259] width 70 height 13
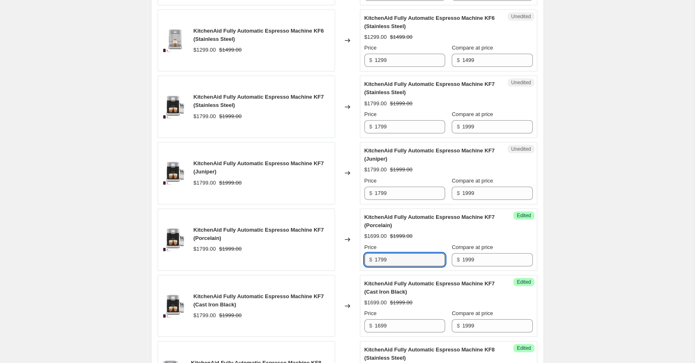
type input "1799"
click at [526, 292] on div "KitchenAid Fully Automatic Espresso Machine KF7 (Cast Iron Black) $1699.00 $199…" at bounding box center [448, 306] width 168 height 53
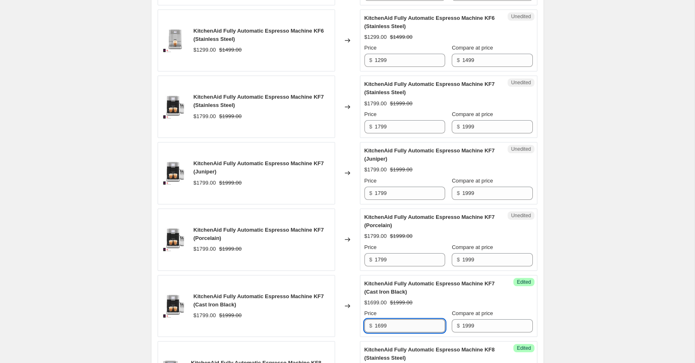
click at [380, 326] on input "1699" at bounding box center [410, 326] width 70 height 13
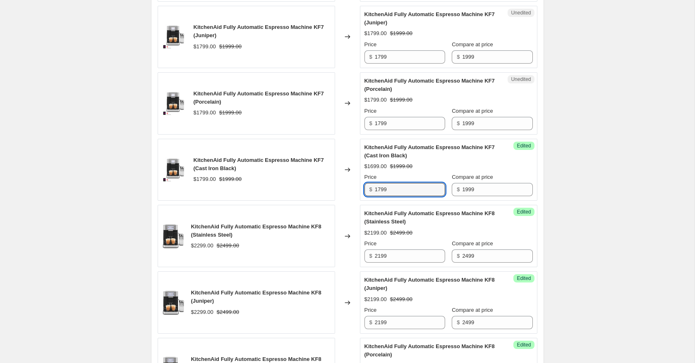
scroll to position [923, 0]
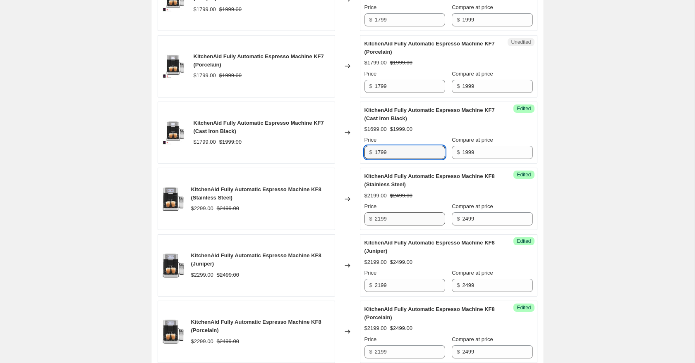
type input "1799"
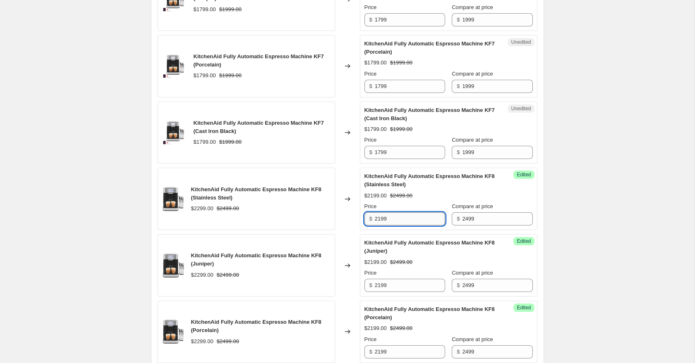
click at [380, 217] on input "2199" at bounding box center [410, 219] width 70 height 13
type input "2299"
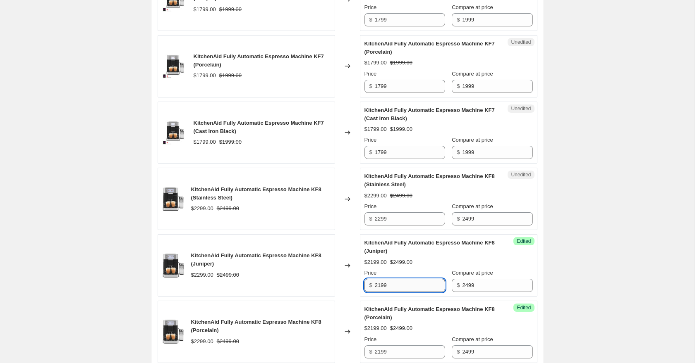
click at [381, 288] on input "2199" at bounding box center [410, 285] width 70 height 13
type input "2299"
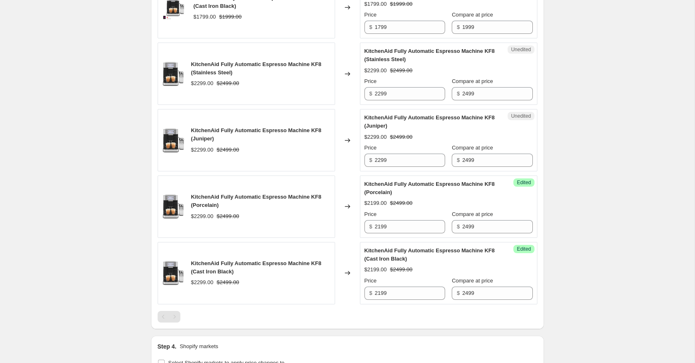
scroll to position [1072, 0]
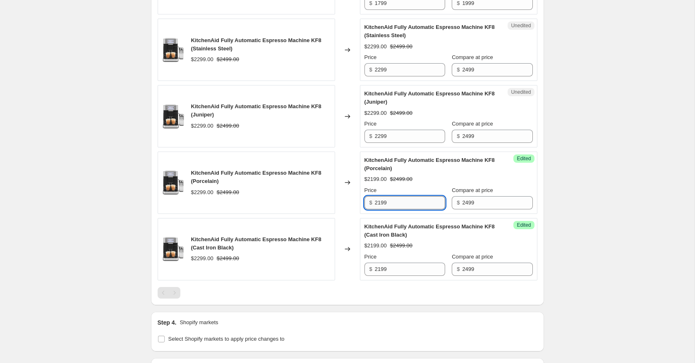
click at [380, 205] on input "2199" at bounding box center [410, 202] width 70 height 13
type input "2299"
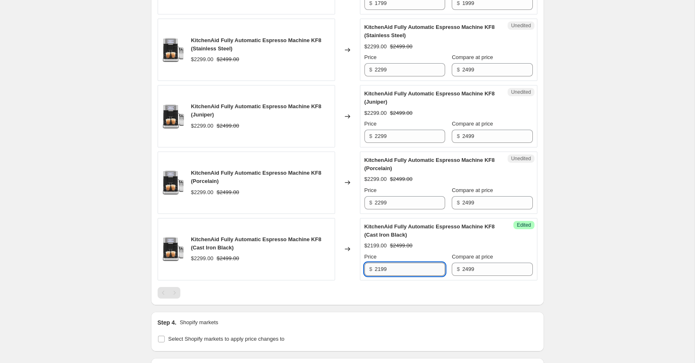
click at [381, 270] on input "2199" at bounding box center [410, 269] width 70 height 13
type input "2299"
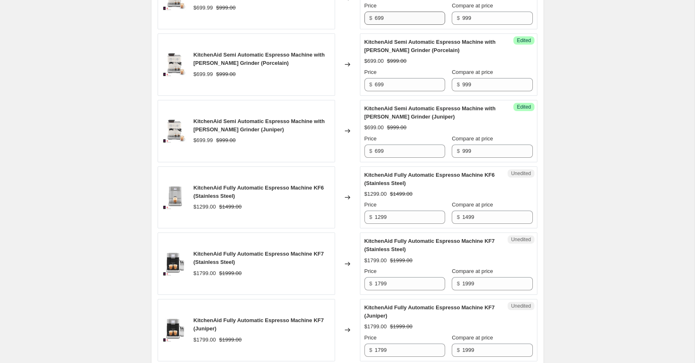
scroll to position [593, 0]
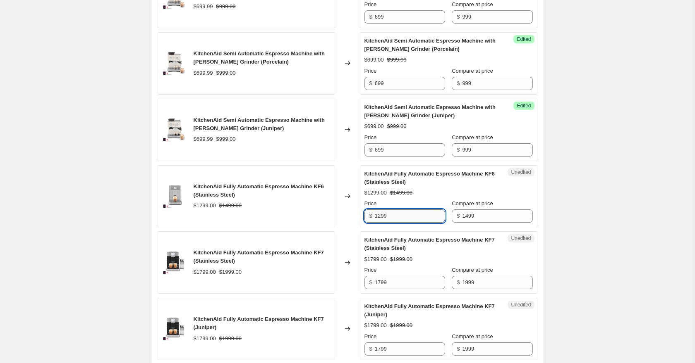
click at [381, 215] on input "1299" at bounding box center [410, 216] width 70 height 13
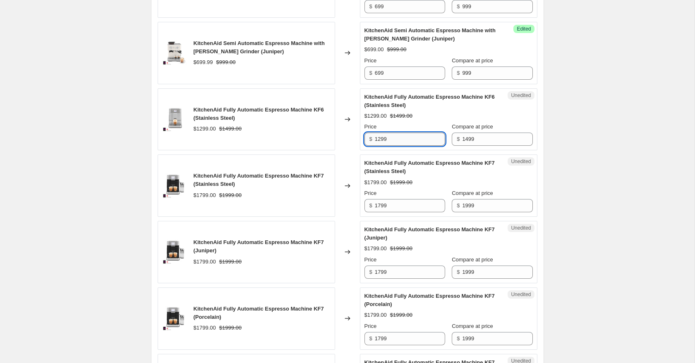
scroll to position [674, 0]
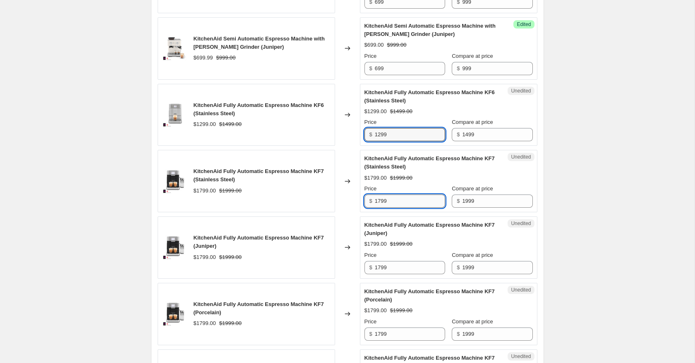
click at [387, 203] on input "1799" at bounding box center [410, 201] width 70 height 13
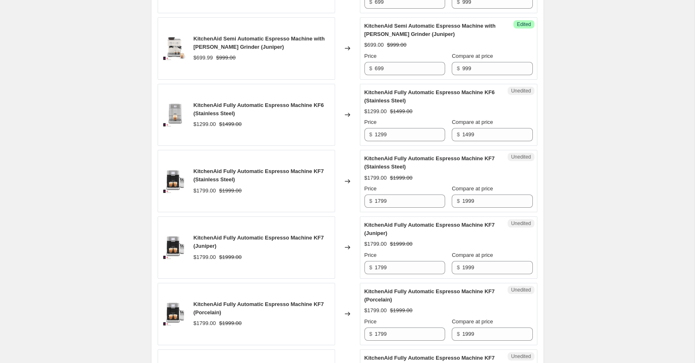
click at [589, 196] on div "Create new price [MEDICAL_DATA]. This page is ready Create new price [MEDICAL_D…" at bounding box center [347, 172] width 694 height 1693
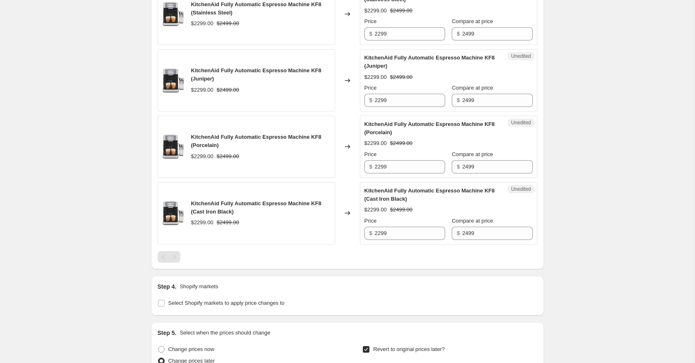
scroll to position [1109, 0]
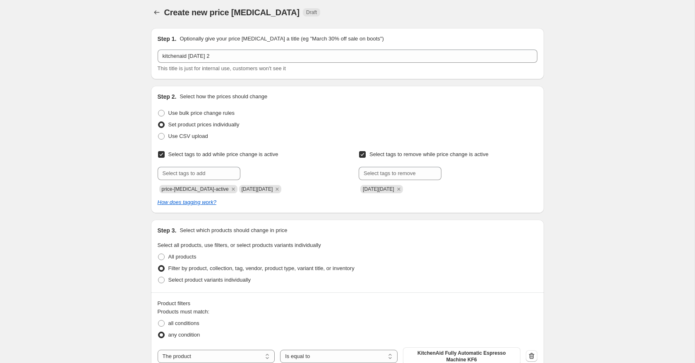
scroll to position [0, 0]
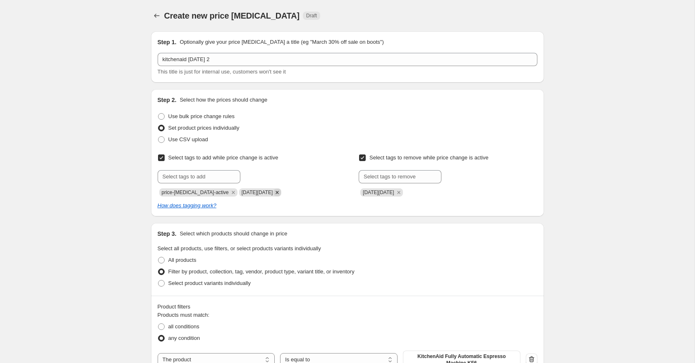
click at [273, 190] on icon "Remove black friday" at bounding box center [276, 192] width 7 height 7
click at [218, 175] on input "text" at bounding box center [199, 176] width 83 height 13
type input "[DATE]"
click at [269, 172] on button "Add [DATE]" at bounding box center [260, 176] width 37 height 12
click at [395, 192] on icon "Remove black friday" at bounding box center [398, 192] width 7 height 7
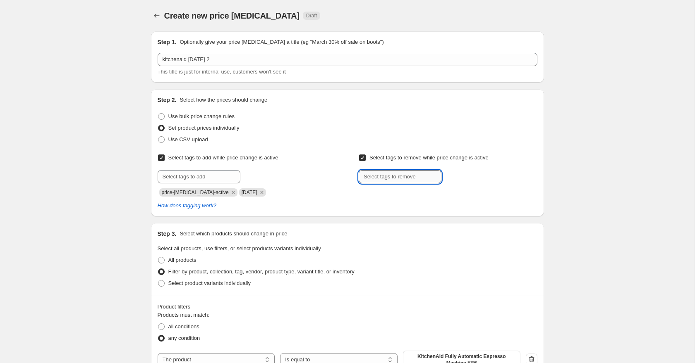
click at [390, 176] on input "text" at bounding box center [399, 176] width 83 height 13
type input "[DATE]"
click at [476, 178] on span "[DATE]" at bounding box center [467, 176] width 17 height 6
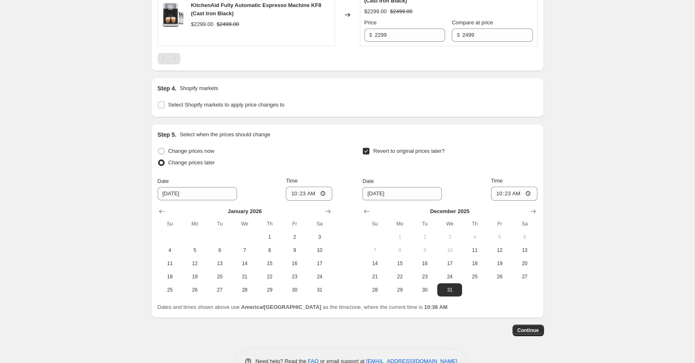
scroll to position [1308, 0]
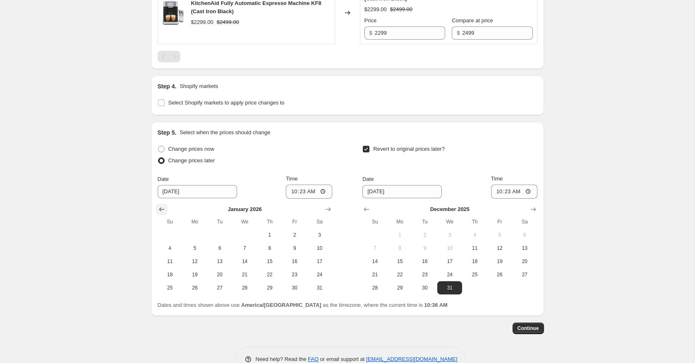
click at [162, 211] on icon "Show previous month, December 2025" at bounding box center [162, 210] width 8 height 8
click at [290, 193] on input "10:23" at bounding box center [309, 192] width 46 height 14
type input "00:01"
click at [495, 193] on input "10:23" at bounding box center [514, 192] width 46 height 14
type input "23:59"
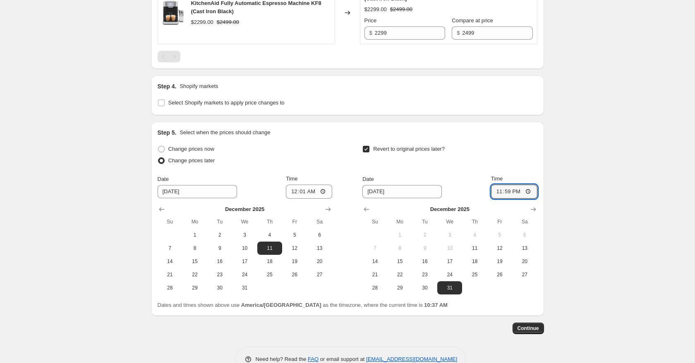
click at [530, 332] on button "Continue" at bounding box center [527, 329] width 31 height 12
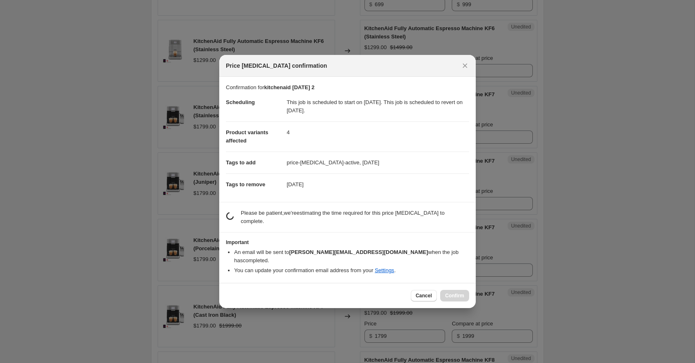
scroll to position [0, 0]
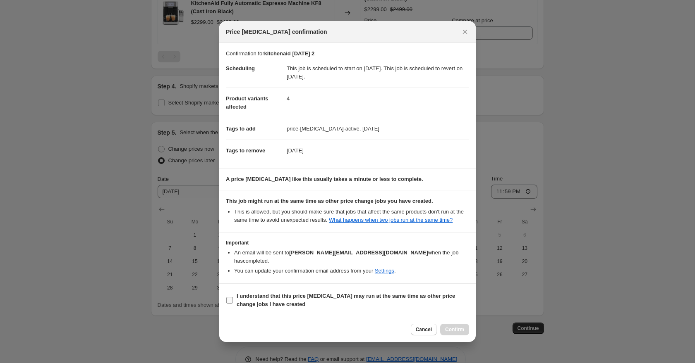
click at [391, 296] on b "I understand that this price [MEDICAL_DATA] may run at the same time as other p…" at bounding box center [346, 300] width 218 height 14
click at [233, 297] on input "I understand that this price [MEDICAL_DATA] may run at the same time as other p…" at bounding box center [229, 300] width 7 height 7
checkbox input "true"
click at [451, 331] on span "Confirm" at bounding box center [454, 330] width 19 height 7
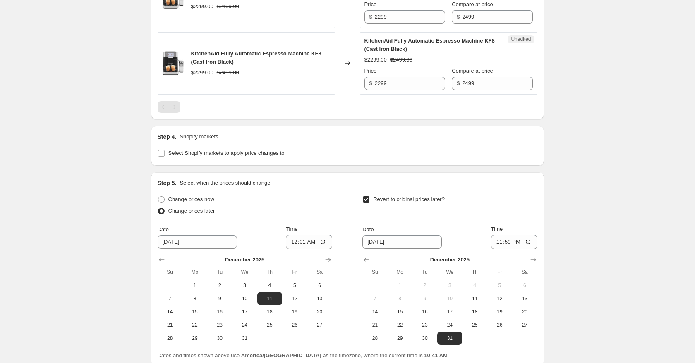
scroll to position [1380, 0]
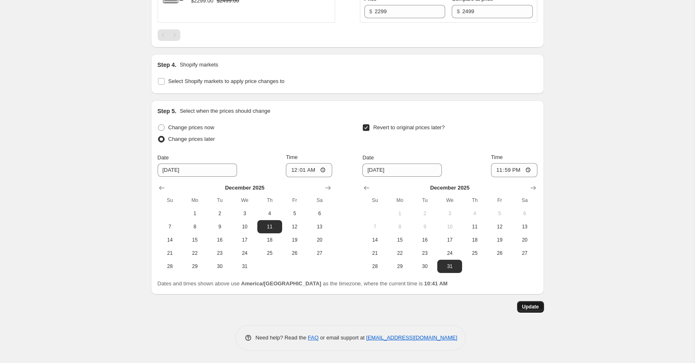
click at [531, 307] on span "Update" at bounding box center [530, 307] width 17 height 7
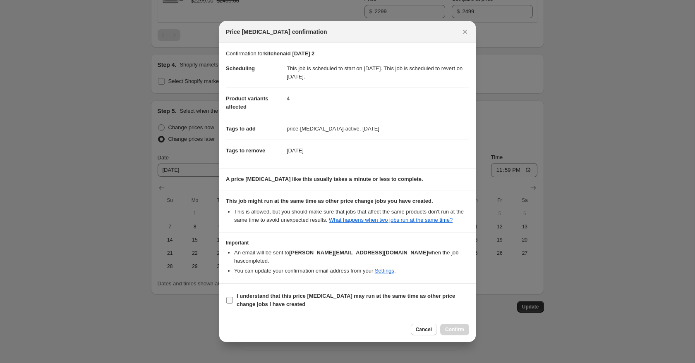
click at [382, 293] on b "I understand that this price [MEDICAL_DATA] may run at the same time as other p…" at bounding box center [346, 300] width 218 height 14
click at [233, 297] on input "I understand that this price [MEDICAL_DATA] may run at the same time as other p…" at bounding box center [229, 300] width 7 height 7
checkbox input "true"
click at [448, 329] on span "Confirm" at bounding box center [454, 330] width 19 height 7
